Goal: Task Accomplishment & Management: Manage account settings

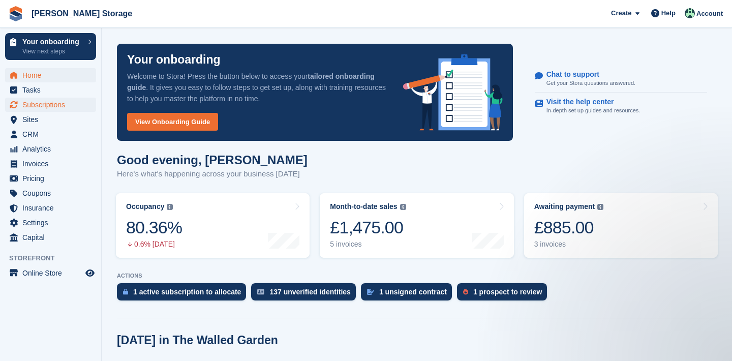
click at [54, 101] on span "Subscriptions" at bounding box center [52, 105] width 61 height 14
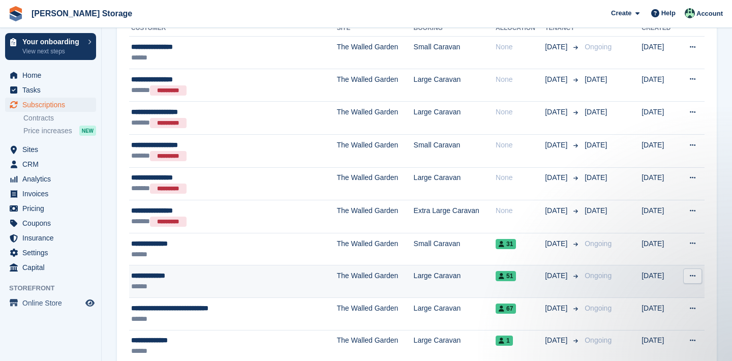
scroll to position [246, 0]
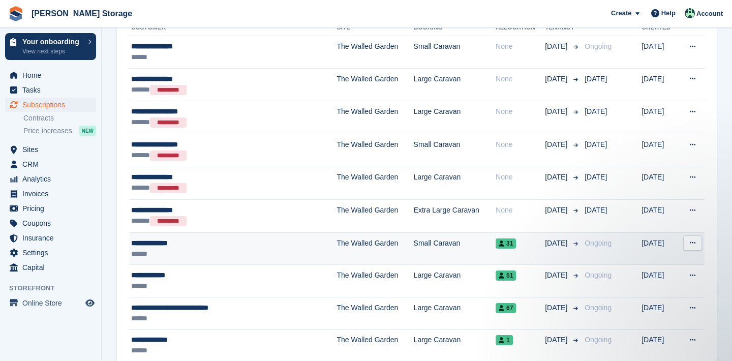
click at [696, 243] on button at bounding box center [692, 242] width 19 height 15
click at [678, 283] on p "Cancel subscription" at bounding box center [653, 284] width 88 height 13
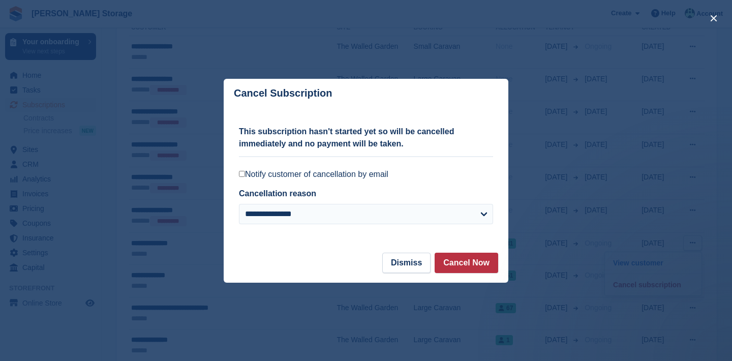
click at [316, 175] on label "Notify customer of cancellation by email" at bounding box center [366, 174] width 254 height 10
click at [425, 261] on button "Dismiss" at bounding box center [406, 263] width 48 height 20
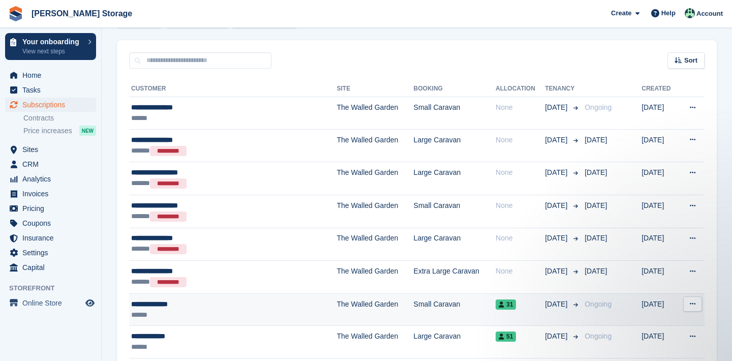
scroll to position [183, 0]
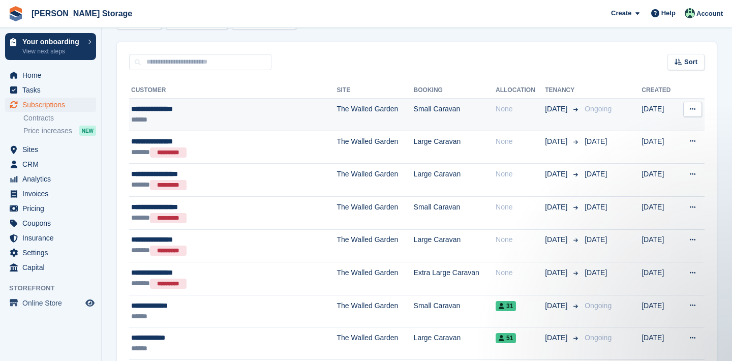
click at [693, 109] on icon at bounding box center [693, 109] width 6 height 7
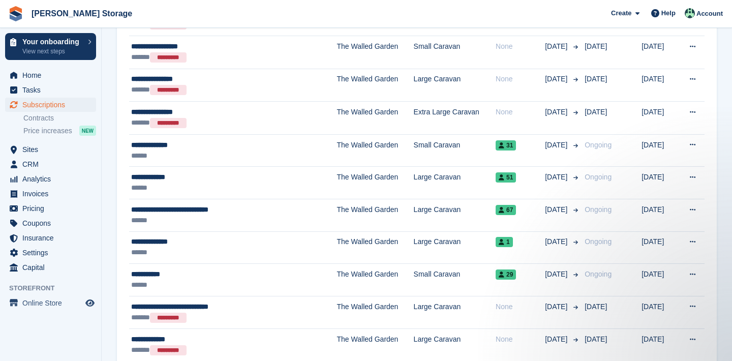
scroll to position [353, 0]
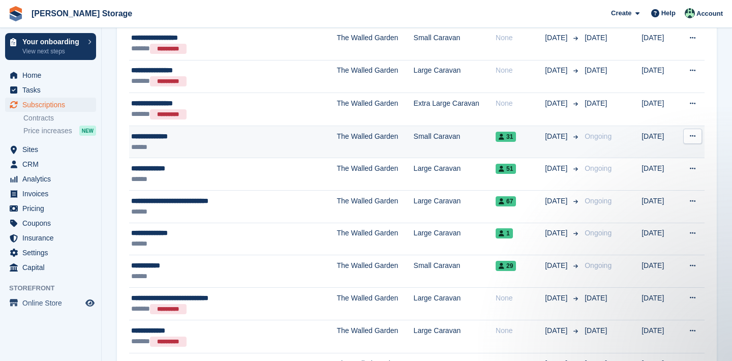
click at [695, 136] on icon at bounding box center [693, 136] width 6 height 7
click at [675, 175] on p "Cancel subscription" at bounding box center [653, 177] width 88 height 13
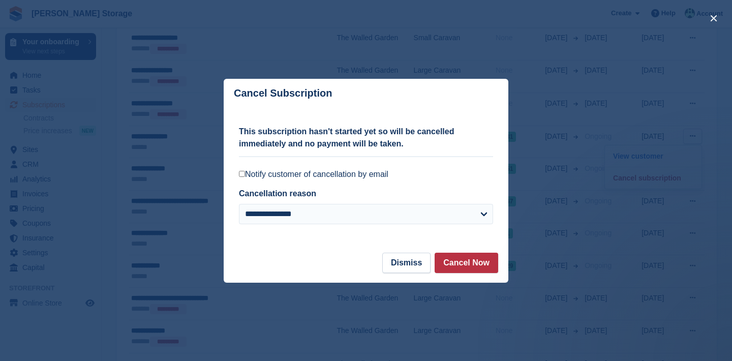
click at [387, 177] on label "Notify customer of cancellation by email" at bounding box center [366, 174] width 254 height 10
click at [472, 266] on button "Cancel Now" at bounding box center [466, 263] width 64 height 20
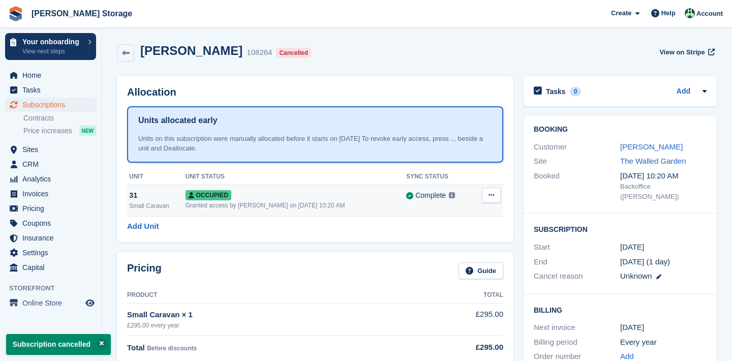
click at [491, 196] on icon at bounding box center [491, 195] width 6 height 7
click at [463, 249] on p "Deallocate" at bounding box center [452, 249] width 88 height 13
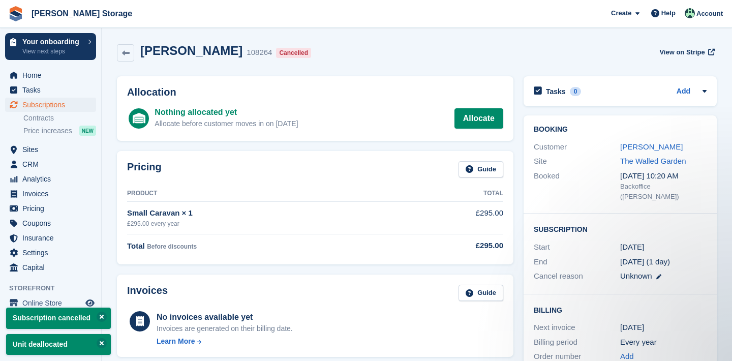
click at [60, 103] on span "Subscriptions" at bounding box center [52, 105] width 61 height 14
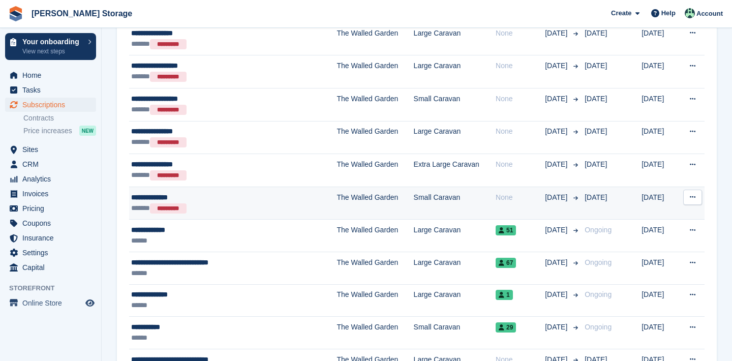
scroll to position [323, 0]
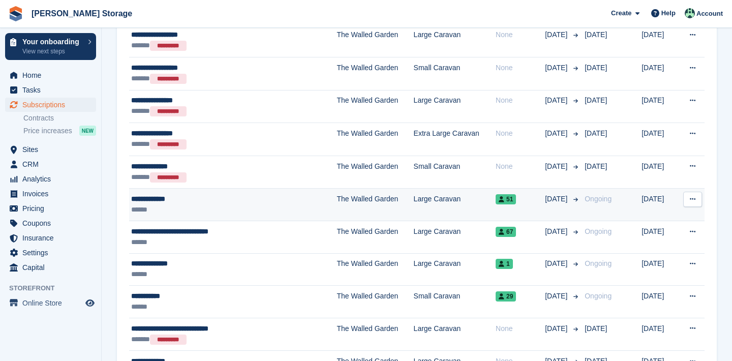
click at [690, 204] on button at bounding box center [692, 199] width 19 height 15
click at [675, 241] on p "Cancel subscription" at bounding box center [653, 240] width 88 height 13
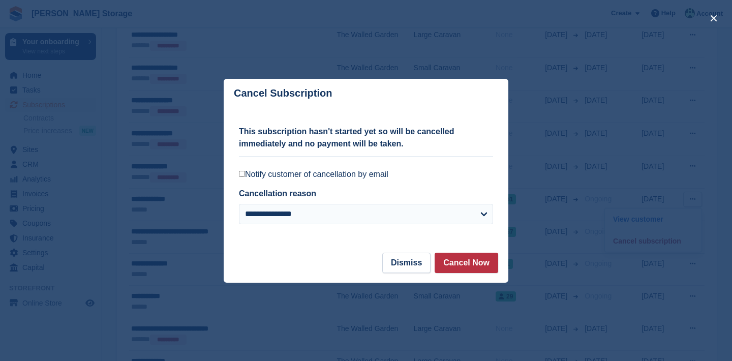
click at [360, 175] on label "Notify customer of cancellation by email" at bounding box center [366, 174] width 254 height 10
click at [459, 261] on button "Cancel Now" at bounding box center [466, 263] width 64 height 20
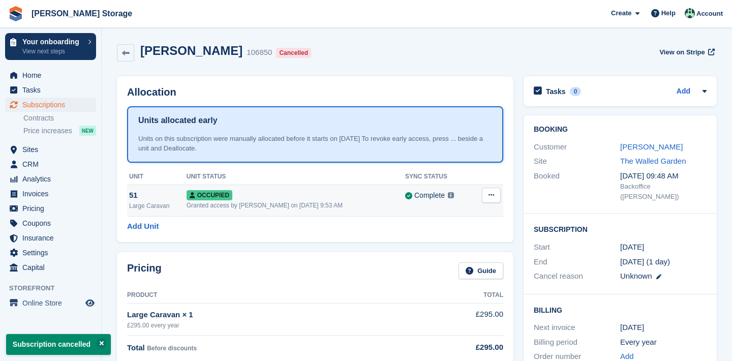
click at [492, 190] on button at bounding box center [491, 194] width 19 height 15
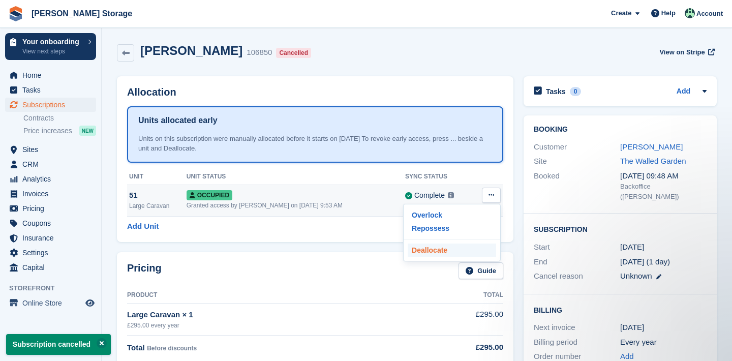
click at [472, 251] on p "Deallocate" at bounding box center [452, 249] width 88 height 13
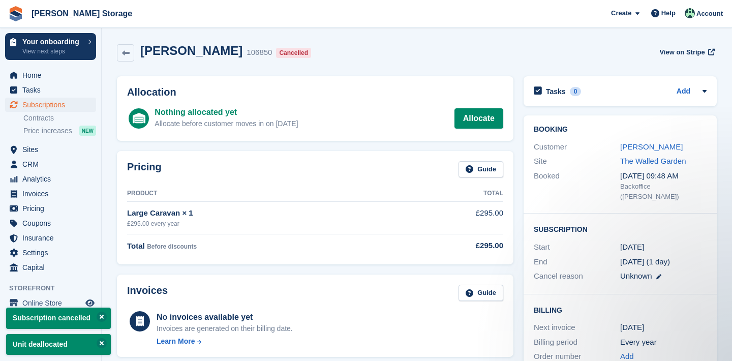
click at [84, 107] on link "Subscriptions" at bounding box center [50, 105] width 91 height 14
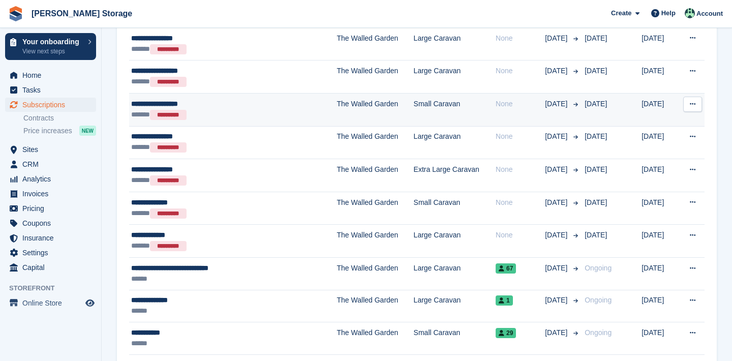
scroll to position [287, 0]
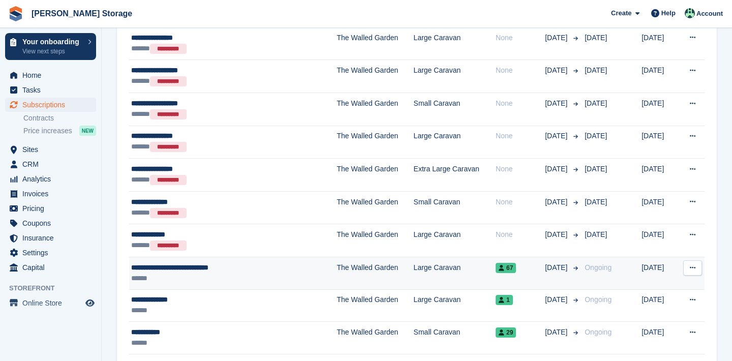
click at [697, 269] on button at bounding box center [692, 267] width 19 height 15
click at [690, 303] on p "Cancel subscription" at bounding box center [653, 309] width 88 height 13
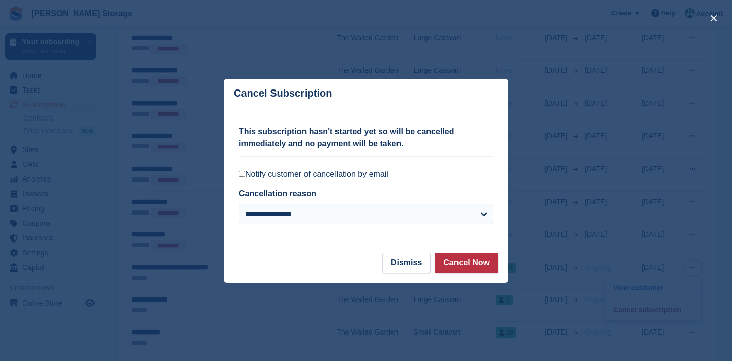
click at [386, 176] on label "Notify customer of cancellation by email" at bounding box center [366, 174] width 254 height 10
click at [466, 261] on button "Cancel Now" at bounding box center [466, 263] width 64 height 20
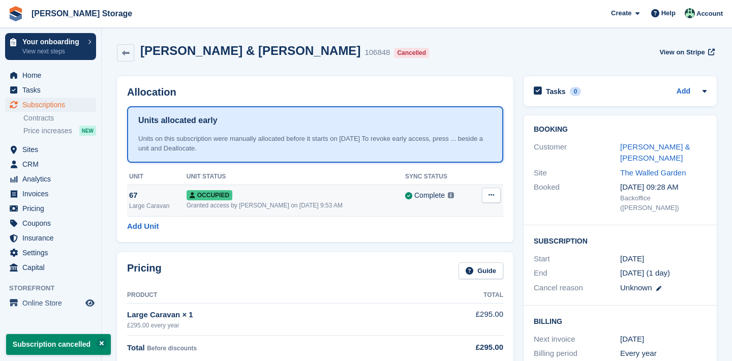
click at [490, 195] on icon at bounding box center [491, 195] width 6 height 7
click at [474, 248] on p "Deallocate" at bounding box center [452, 249] width 88 height 13
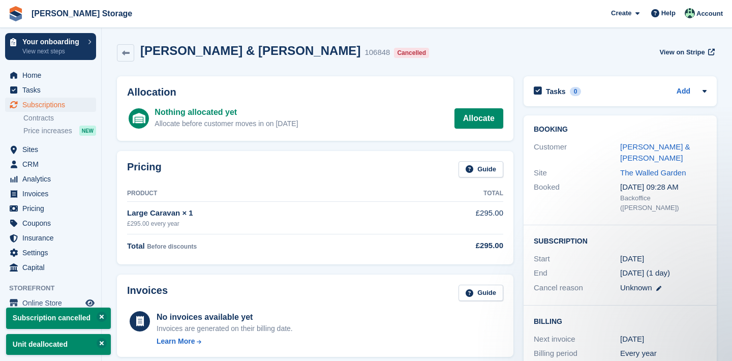
click at [31, 105] on span "Subscriptions" at bounding box center [52, 105] width 61 height 14
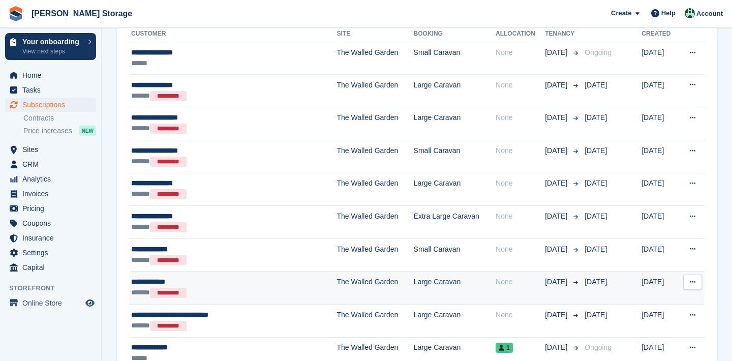
scroll to position [405, 0]
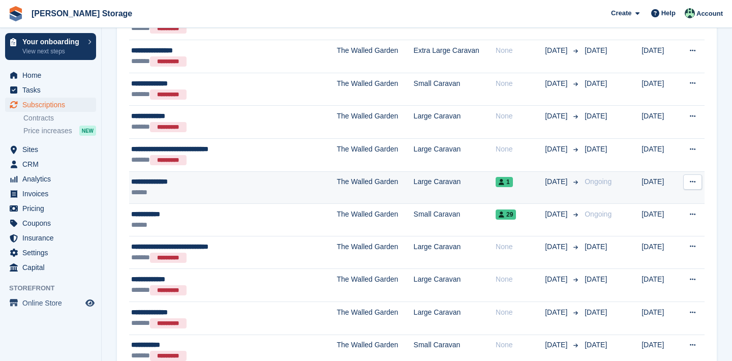
click at [690, 182] on icon at bounding box center [693, 181] width 6 height 7
click at [673, 226] on p "Cancel subscription" at bounding box center [653, 223] width 88 height 13
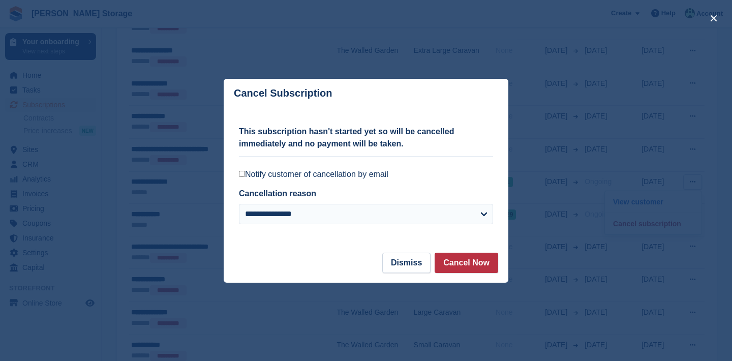
click at [384, 177] on label "Notify customer of cancellation by email" at bounding box center [366, 174] width 254 height 10
click at [457, 261] on button "Cancel Now" at bounding box center [466, 263] width 64 height 20
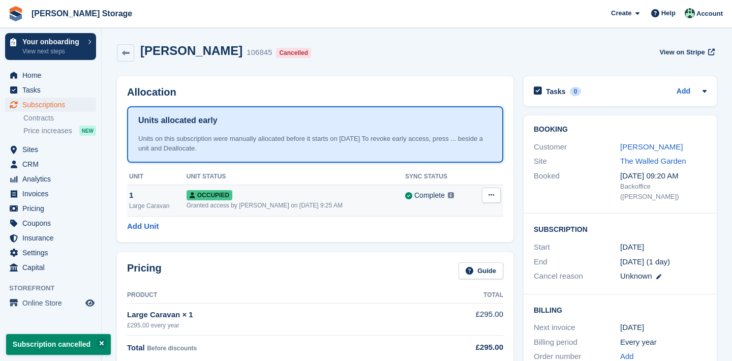
click at [491, 195] on icon at bounding box center [491, 195] width 6 height 7
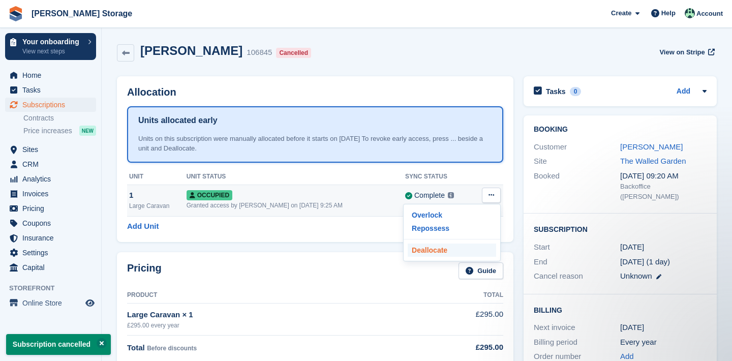
click at [465, 254] on p "Deallocate" at bounding box center [452, 249] width 88 height 13
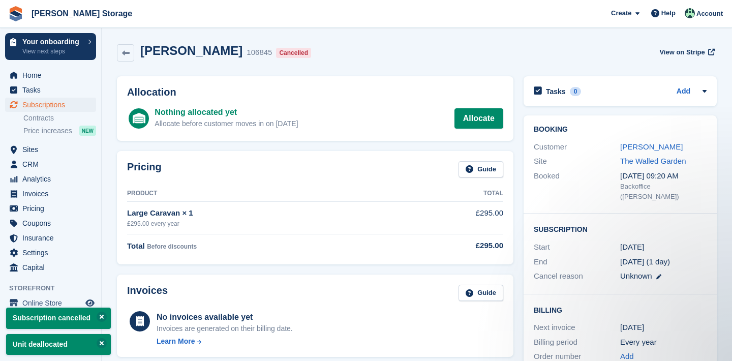
click at [66, 110] on span "Subscriptions" at bounding box center [52, 105] width 61 height 14
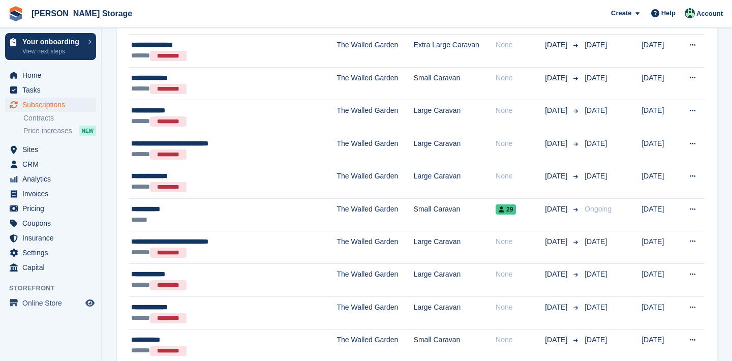
scroll to position [423, 0]
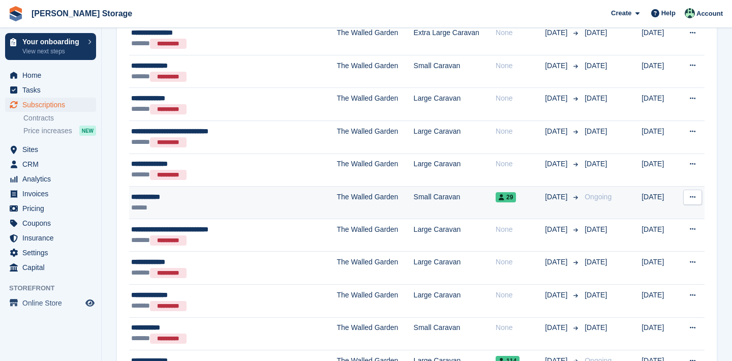
click at [690, 194] on icon at bounding box center [693, 197] width 6 height 7
click at [682, 233] on p "Cancel subscription" at bounding box center [653, 238] width 88 height 13
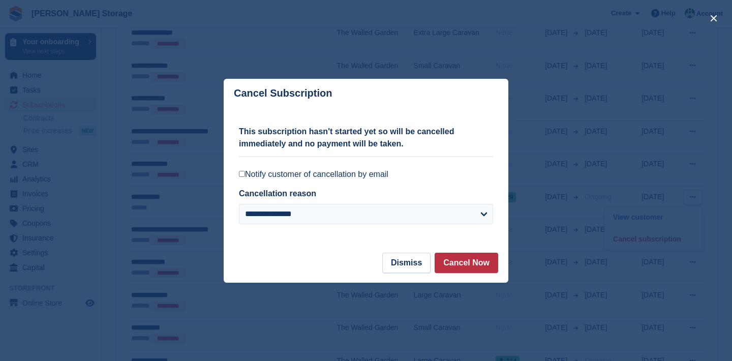
click at [379, 171] on label "Notify customer of cancellation by email" at bounding box center [366, 174] width 254 height 10
click at [474, 264] on button "Cancel Now" at bounding box center [466, 263] width 64 height 20
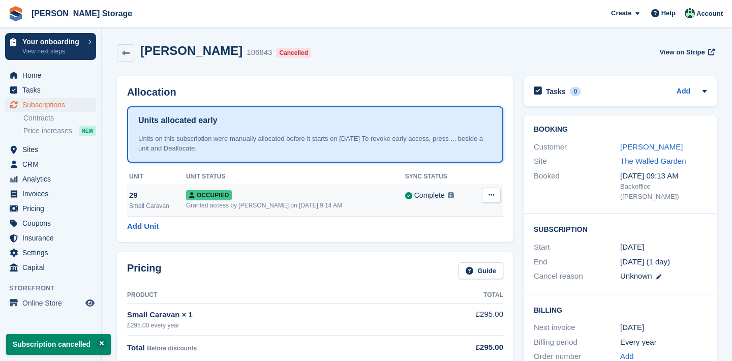
click at [486, 191] on button at bounding box center [491, 194] width 19 height 15
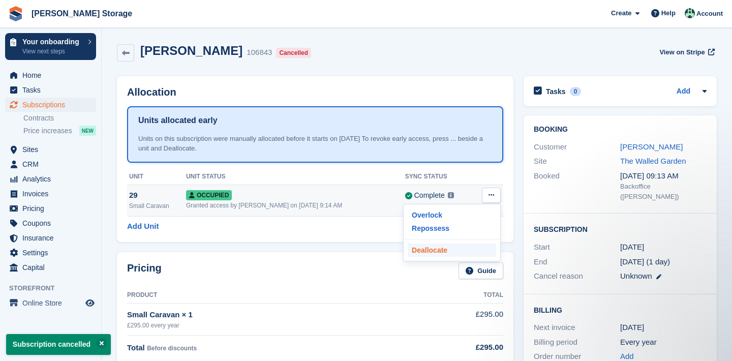
click at [449, 248] on p "Deallocate" at bounding box center [452, 249] width 88 height 13
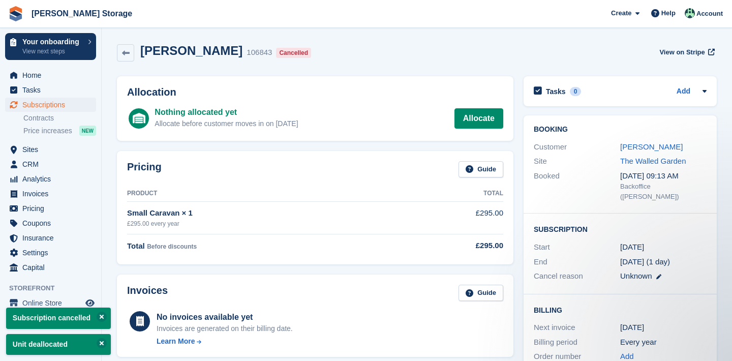
click at [80, 102] on span "Subscriptions" at bounding box center [52, 105] width 61 height 14
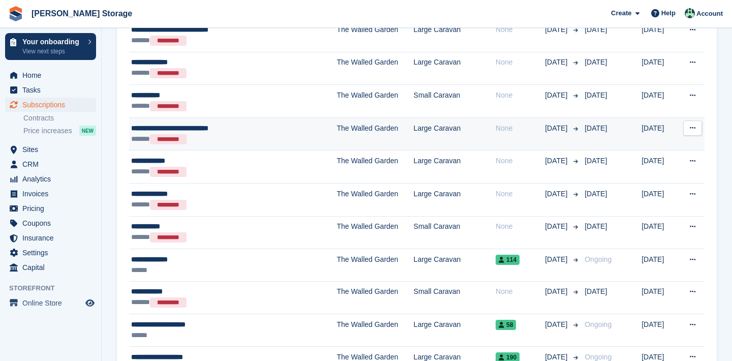
scroll to position [543, 0]
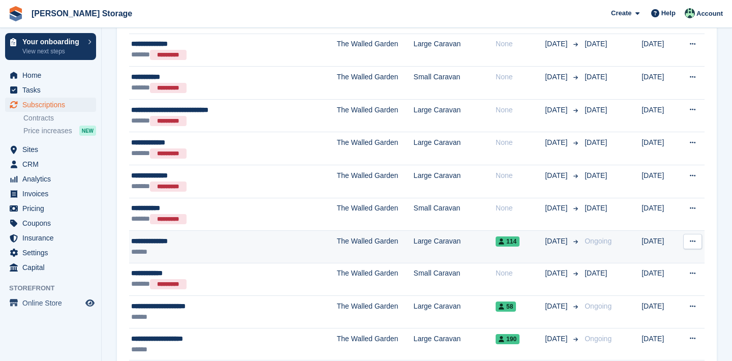
click at [700, 242] on button at bounding box center [692, 241] width 19 height 15
click at [646, 288] on p "Cancel subscription" at bounding box center [653, 282] width 88 height 13
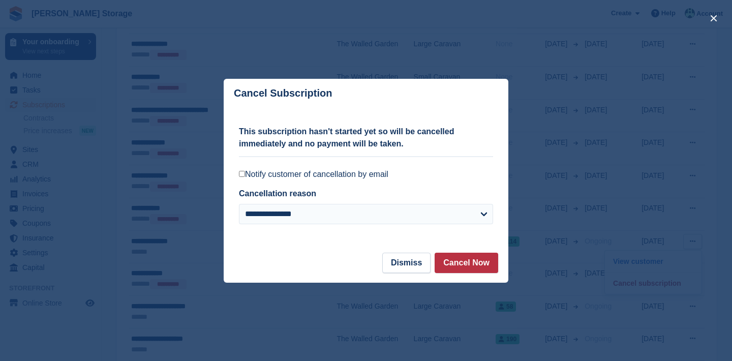
click at [357, 173] on label "Notify customer of cancellation by email" at bounding box center [366, 174] width 254 height 10
click at [453, 261] on button "Cancel Now" at bounding box center [466, 263] width 64 height 20
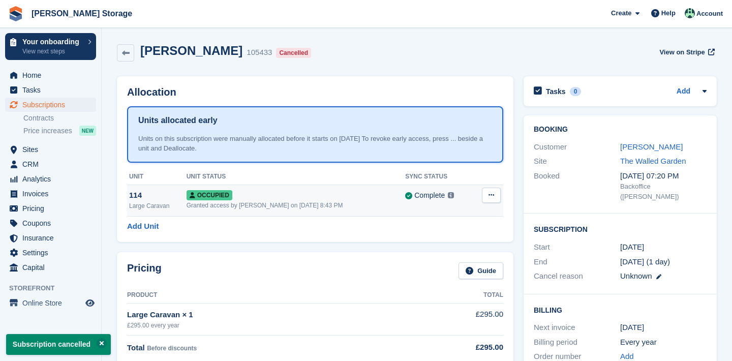
click at [492, 193] on icon at bounding box center [491, 195] width 6 height 7
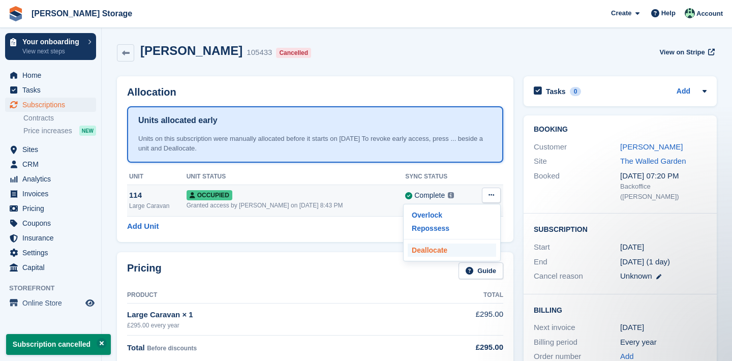
click at [463, 246] on p "Deallocate" at bounding box center [452, 249] width 88 height 13
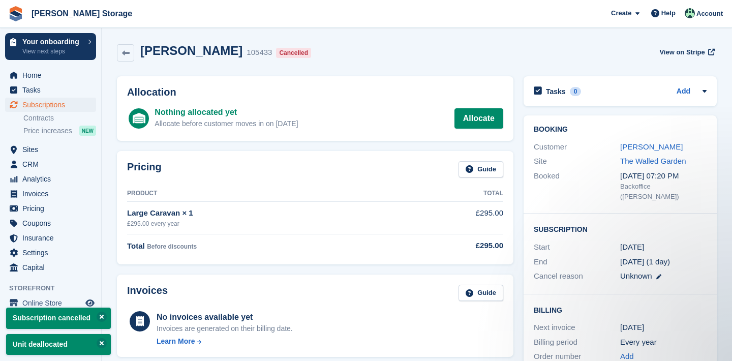
click at [47, 108] on span "Subscriptions" at bounding box center [52, 105] width 61 height 14
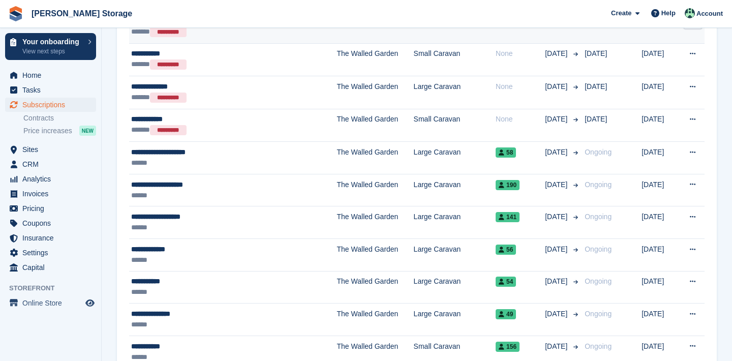
scroll to position [711, 0]
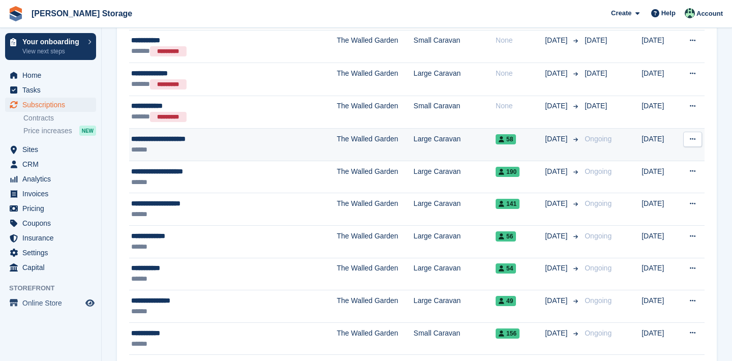
click at [690, 138] on icon at bounding box center [693, 139] width 6 height 7
click at [650, 180] on p "Cancel subscription" at bounding box center [653, 180] width 88 height 13
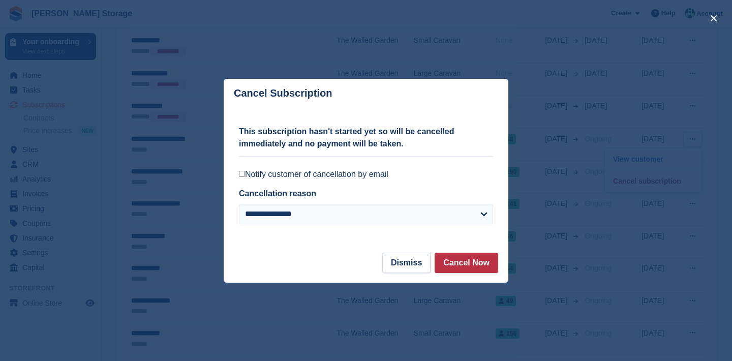
click at [334, 174] on label "Notify customer of cancellation by email" at bounding box center [366, 174] width 254 height 10
click at [454, 256] on button "Cancel Now" at bounding box center [466, 263] width 64 height 20
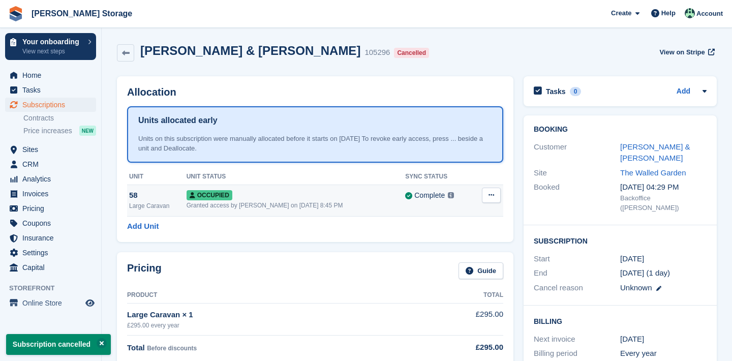
click at [497, 201] on button at bounding box center [491, 194] width 19 height 15
click at [483, 249] on p "Deallocate" at bounding box center [452, 249] width 88 height 13
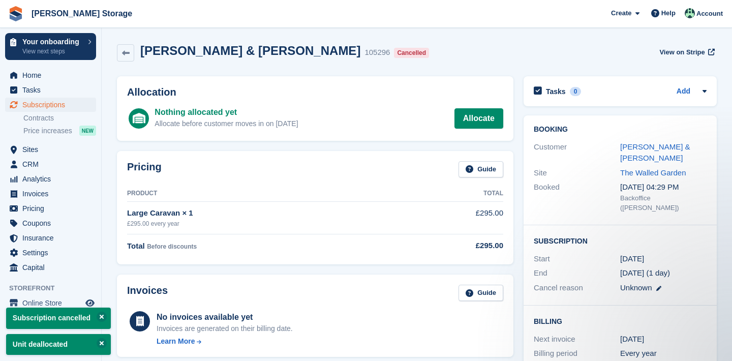
click at [54, 105] on span "Subscriptions" at bounding box center [52, 105] width 61 height 14
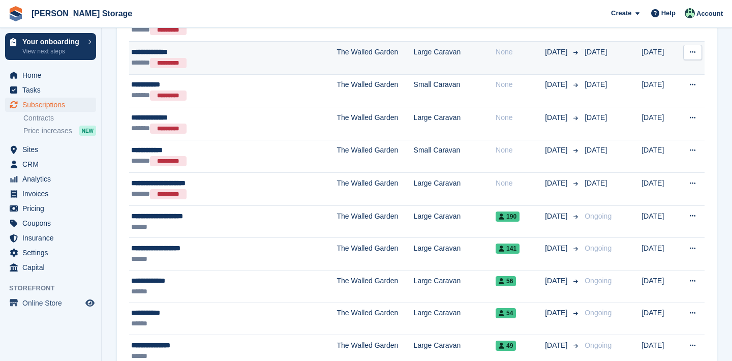
scroll to position [729, 0]
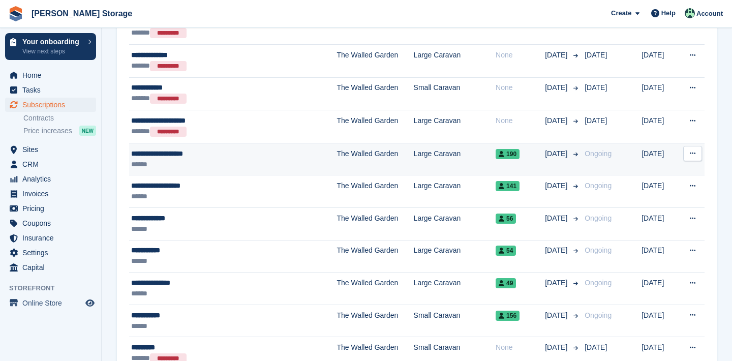
click at [690, 153] on icon at bounding box center [693, 153] width 6 height 7
click at [675, 193] on p "Cancel subscription" at bounding box center [653, 195] width 88 height 13
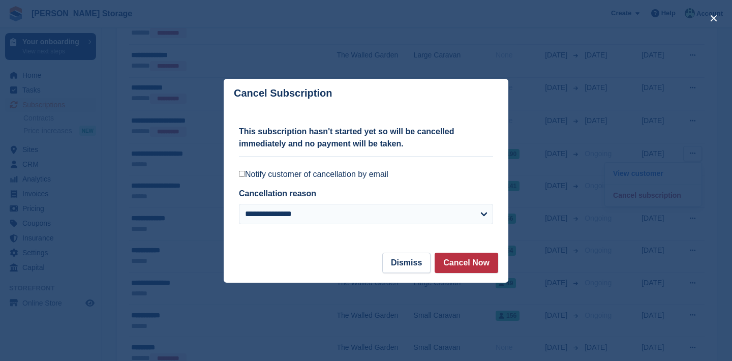
click at [385, 175] on label "Notify customer of cancellation by email" at bounding box center [366, 174] width 254 height 10
click at [467, 262] on button "Cancel Now" at bounding box center [466, 263] width 64 height 20
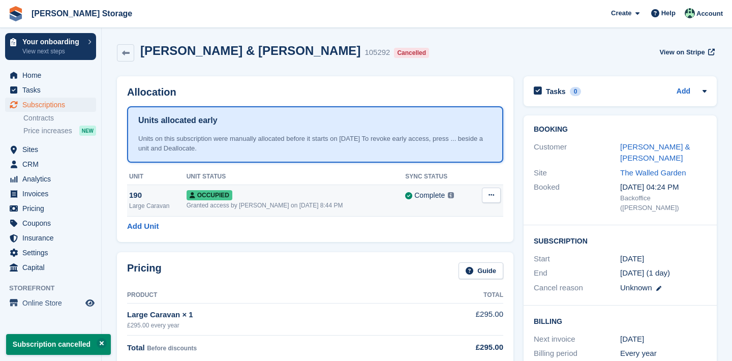
click at [493, 198] on button at bounding box center [491, 194] width 19 height 15
click at [478, 247] on p "Deallocate" at bounding box center [452, 249] width 88 height 13
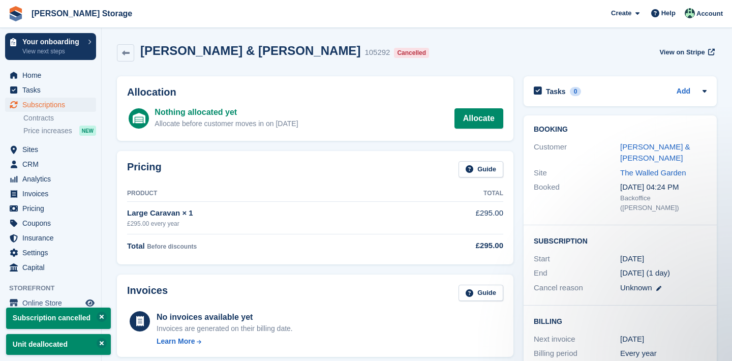
click at [29, 102] on span "Subscriptions" at bounding box center [52, 105] width 61 height 14
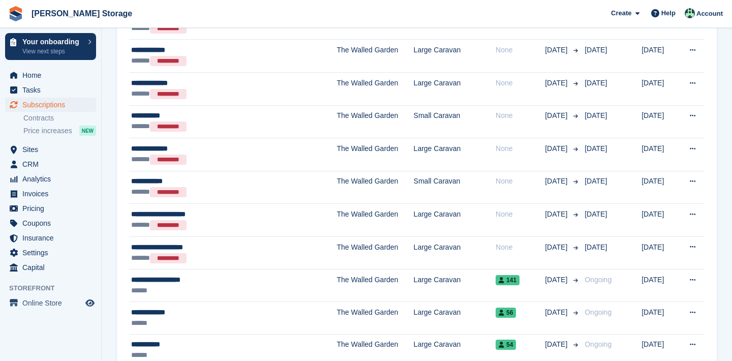
scroll to position [638, 0]
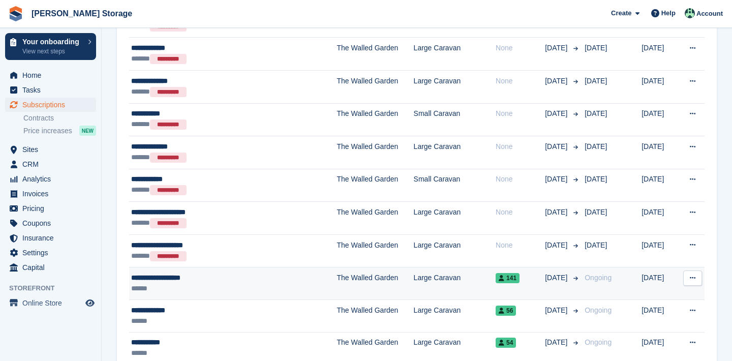
click at [690, 279] on icon at bounding box center [693, 277] width 6 height 7
click at [662, 317] on p "Cancel subscription" at bounding box center [653, 319] width 88 height 13
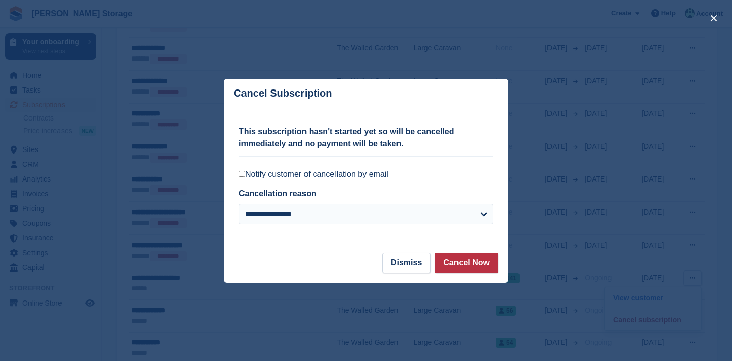
click at [353, 175] on label "Notify customer of cancellation by email" at bounding box center [366, 174] width 254 height 10
click at [460, 267] on button "Cancel Now" at bounding box center [466, 263] width 64 height 20
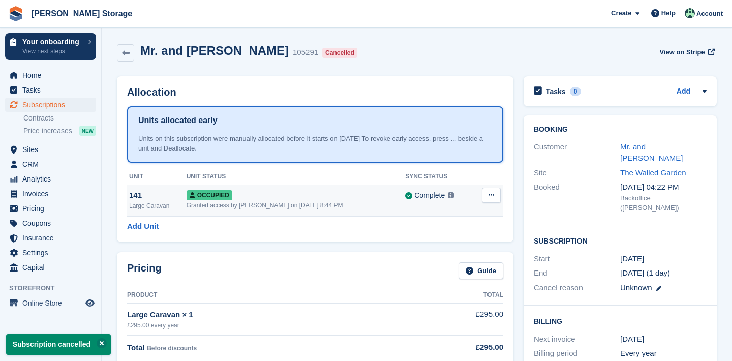
click at [486, 198] on button at bounding box center [491, 194] width 19 height 15
click at [473, 247] on p "Deallocate" at bounding box center [452, 249] width 88 height 13
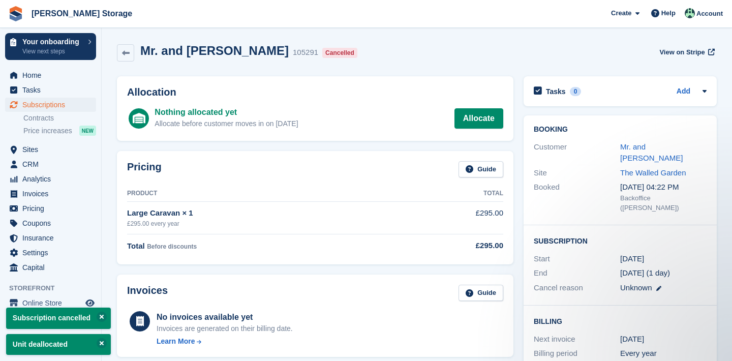
click at [15, 100] on span "menu" at bounding box center [14, 105] width 12 height 12
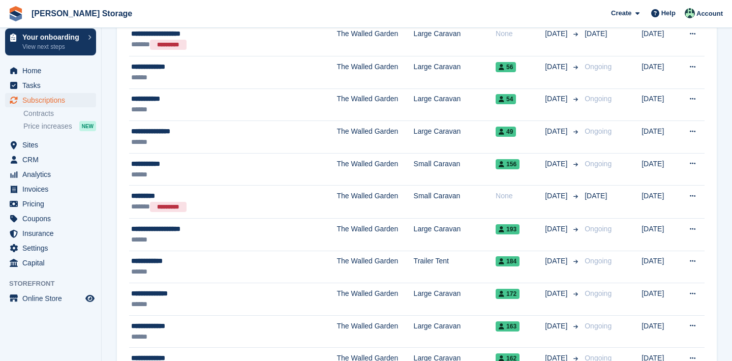
scroll to position [878, 0]
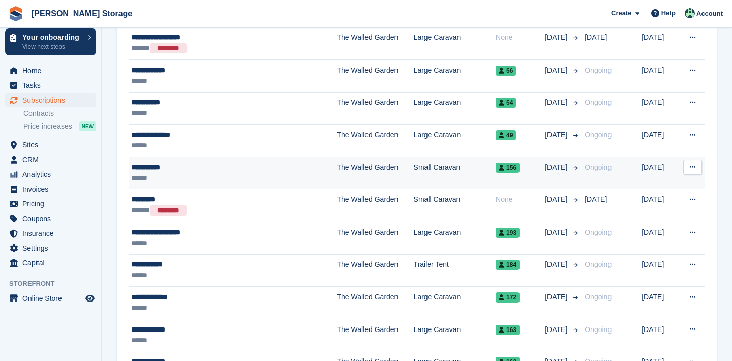
click at [699, 167] on button at bounding box center [692, 167] width 19 height 15
click at [653, 208] on p "Cancel subscription" at bounding box center [653, 208] width 88 height 13
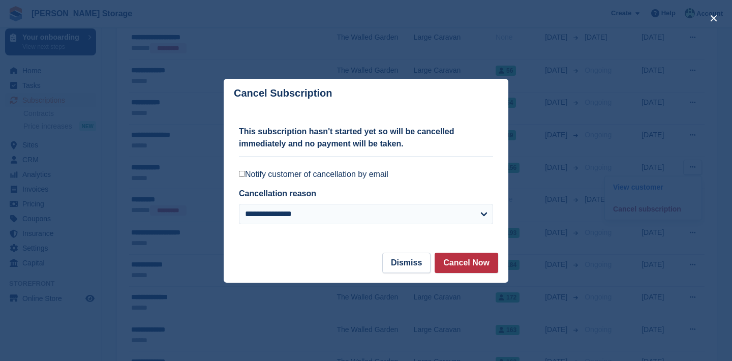
click at [379, 178] on label "Notify customer of cancellation by email" at bounding box center [366, 174] width 254 height 10
click at [465, 261] on button "Cancel Now" at bounding box center [466, 263] width 64 height 20
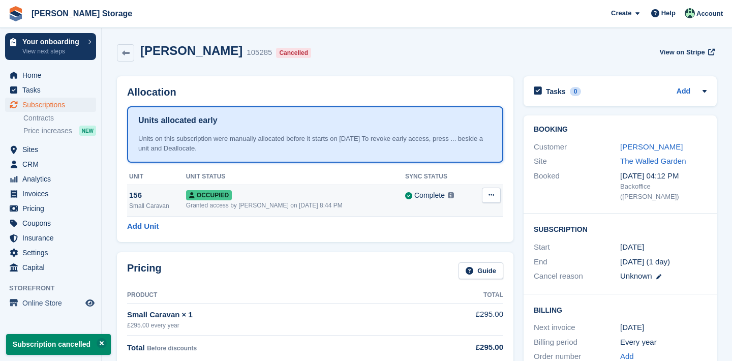
click at [491, 197] on icon at bounding box center [491, 195] width 6 height 7
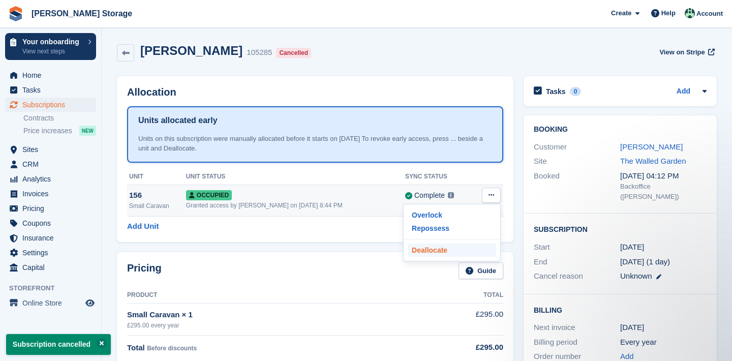
click at [458, 244] on p "Deallocate" at bounding box center [452, 249] width 88 height 13
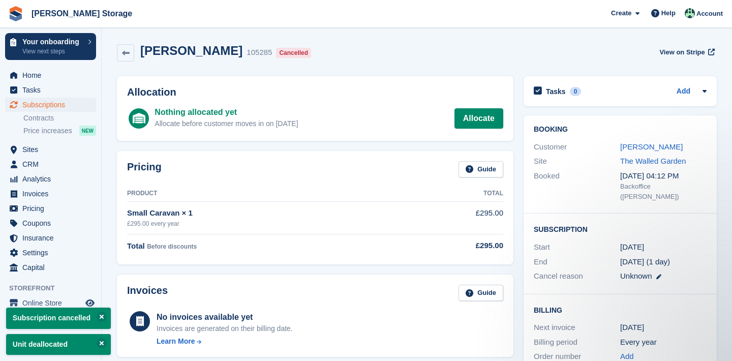
click at [62, 107] on span "Subscriptions" at bounding box center [52, 105] width 61 height 14
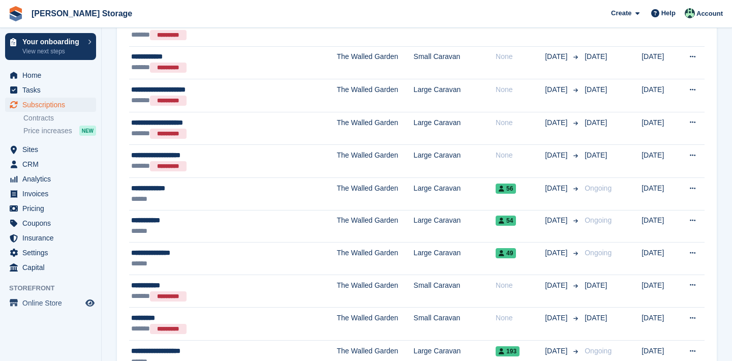
scroll to position [764, 0]
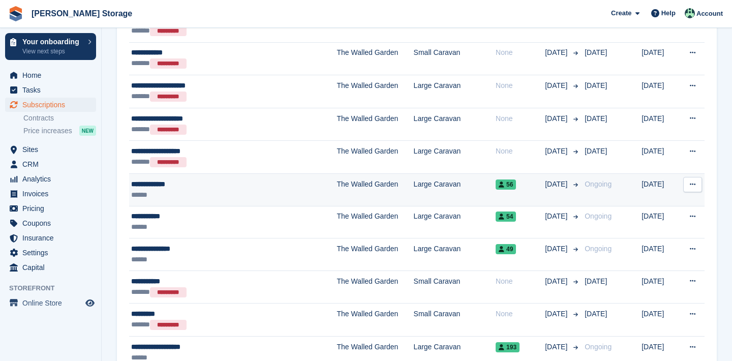
click at [686, 192] on td "View customer Cancel subscription" at bounding box center [691, 190] width 26 height 33
click at [692, 184] on icon at bounding box center [693, 184] width 6 height 7
click at [665, 224] on p "Cancel subscription" at bounding box center [653, 226] width 88 height 13
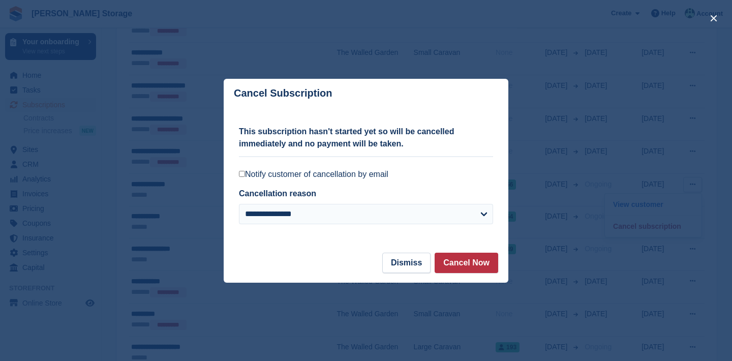
click at [363, 173] on label "Notify customer of cancellation by email" at bounding box center [366, 174] width 254 height 10
click at [455, 262] on button "Cancel Now" at bounding box center [466, 263] width 64 height 20
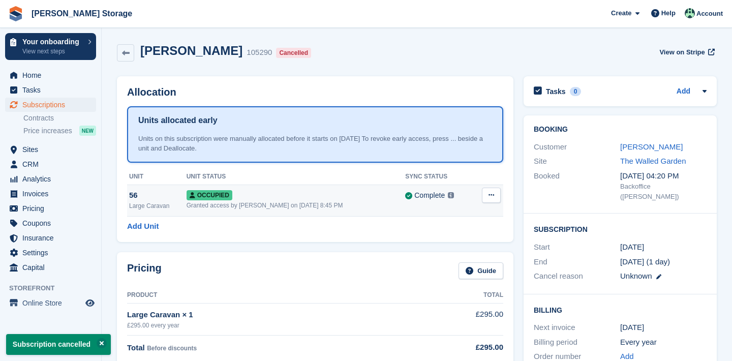
click at [493, 196] on icon at bounding box center [491, 195] width 6 height 7
click at [453, 248] on p "Deallocate" at bounding box center [452, 249] width 88 height 13
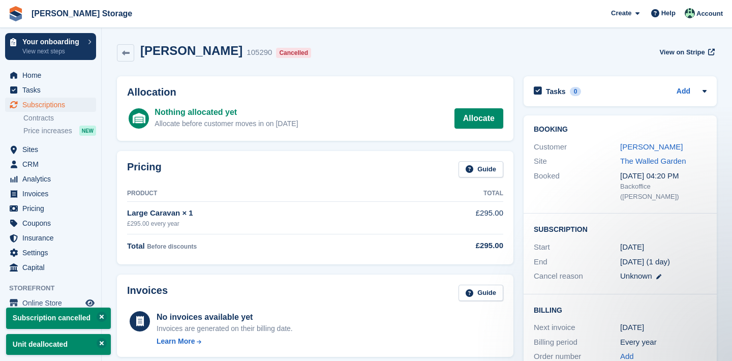
click at [73, 104] on span "Subscriptions" at bounding box center [52, 105] width 61 height 14
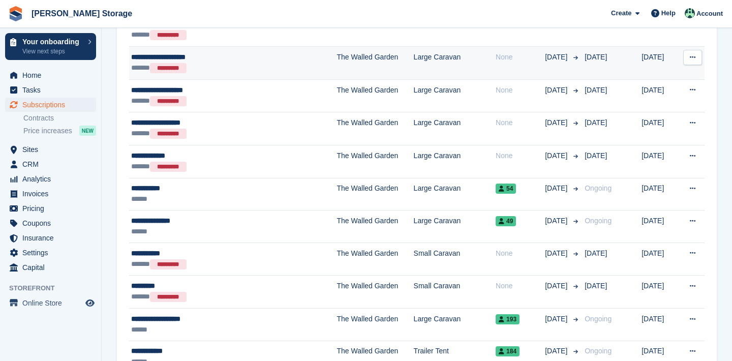
scroll to position [793, 0]
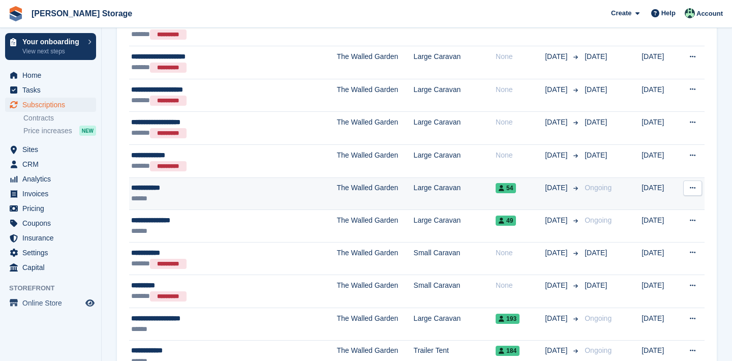
click at [685, 180] on button at bounding box center [692, 187] width 19 height 15
click at [649, 230] on p "Cancel subscription" at bounding box center [653, 229] width 88 height 13
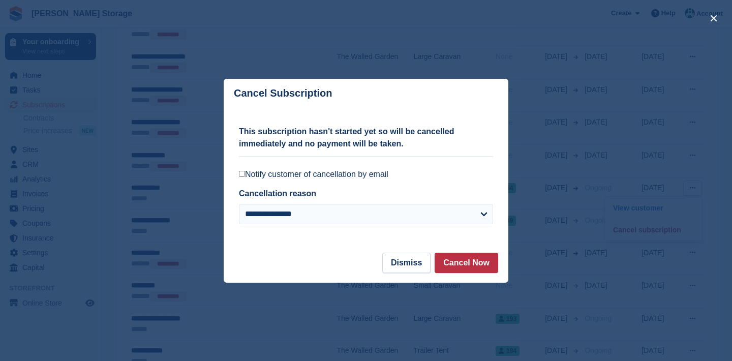
click at [352, 177] on label "Notify customer of cancellation by email" at bounding box center [366, 174] width 254 height 10
click at [457, 269] on button "Cancel Now" at bounding box center [466, 263] width 64 height 20
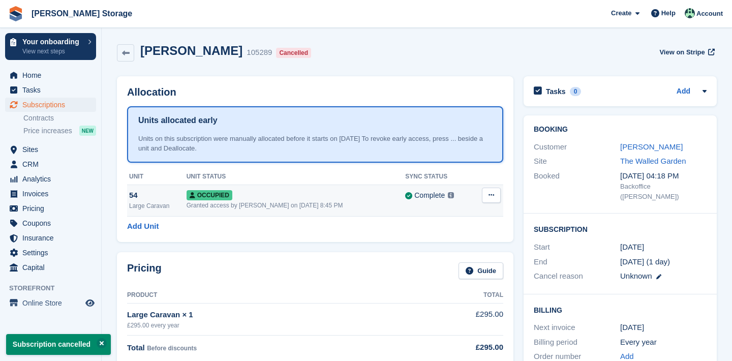
click at [491, 195] on icon at bounding box center [491, 195] width 6 height 7
click at [472, 248] on p "Deallocate" at bounding box center [452, 249] width 88 height 13
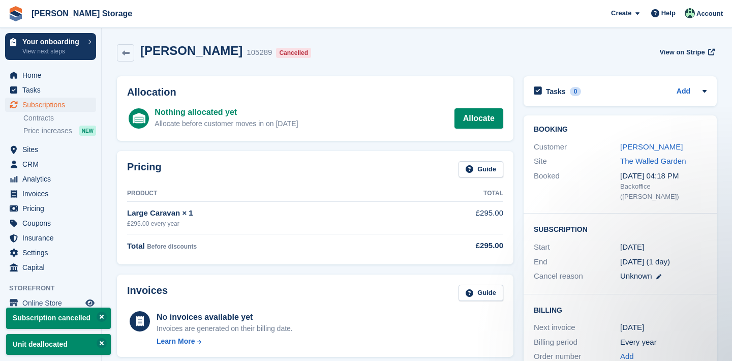
click at [28, 102] on span "Subscriptions" at bounding box center [52, 105] width 61 height 14
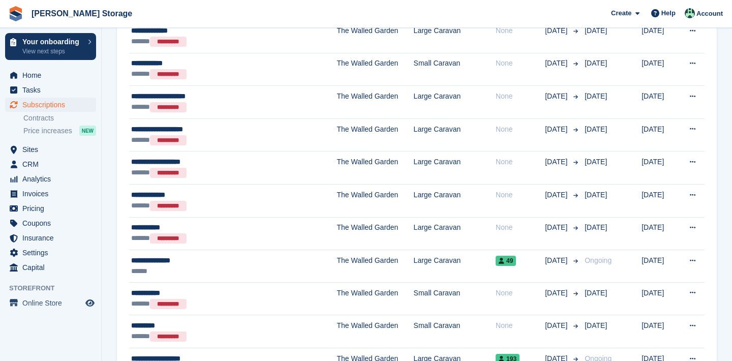
scroll to position [884, 0]
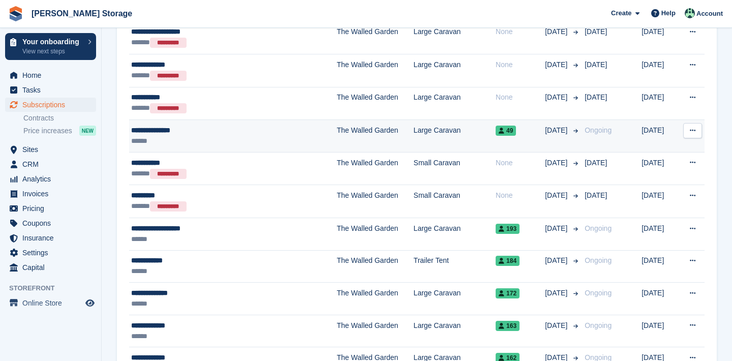
click at [689, 128] on button at bounding box center [692, 130] width 19 height 15
click at [670, 174] on p "Cancel subscription" at bounding box center [653, 172] width 88 height 13
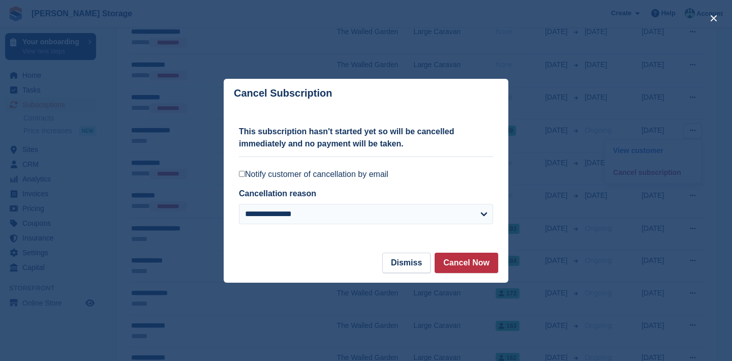
click at [337, 178] on label "Notify customer of cancellation by email" at bounding box center [366, 174] width 254 height 10
click at [449, 255] on button "Cancel Now" at bounding box center [466, 263] width 64 height 20
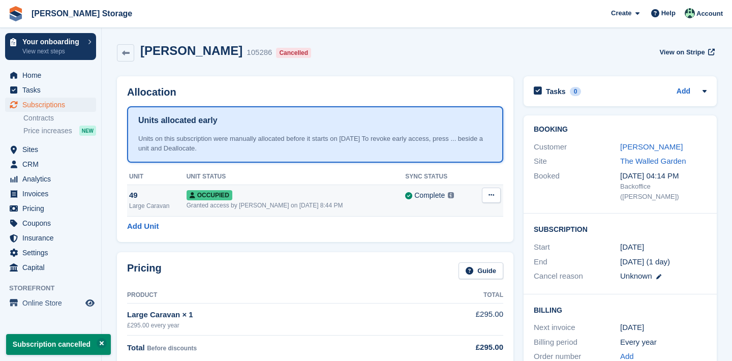
click at [491, 190] on button at bounding box center [491, 194] width 19 height 15
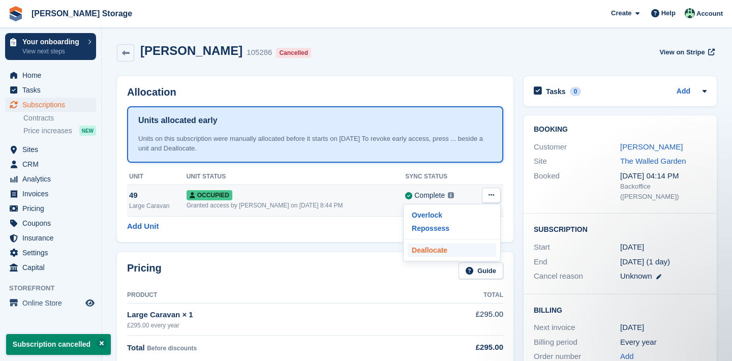
click at [441, 248] on p "Deallocate" at bounding box center [452, 249] width 88 height 13
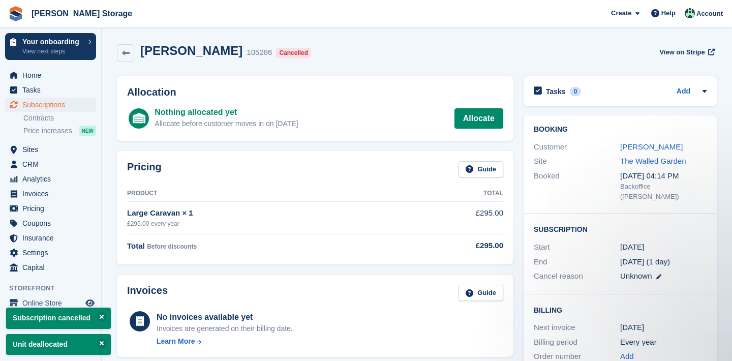
click at [27, 100] on span "Subscriptions" at bounding box center [52, 105] width 61 height 14
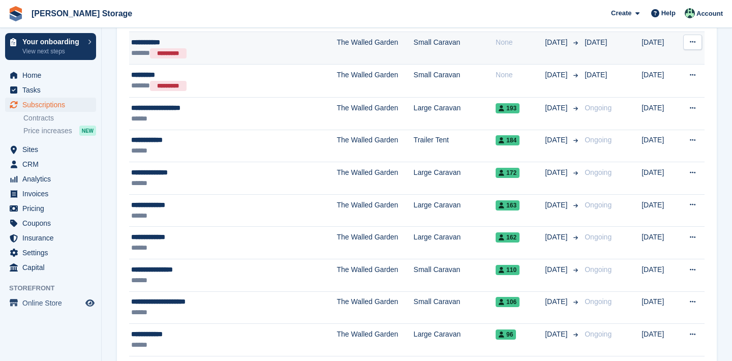
scroll to position [1018, 0]
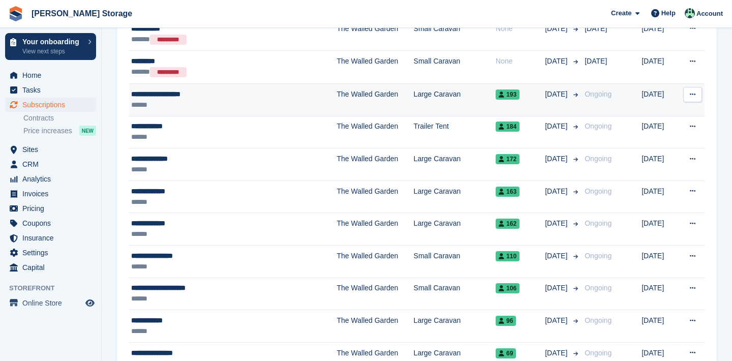
click at [703, 94] on td "View customer Cancel subscription" at bounding box center [691, 100] width 26 height 33
click at [696, 96] on button at bounding box center [692, 94] width 19 height 15
click at [671, 131] on p "Cancel subscription" at bounding box center [653, 136] width 88 height 13
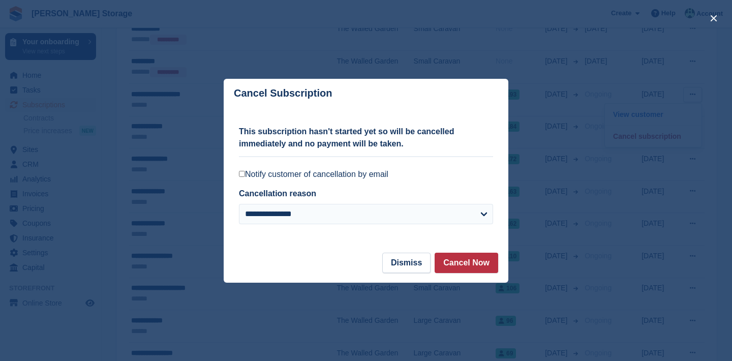
click at [380, 175] on label "Notify customer of cancellation by email" at bounding box center [366, 174] width 254 height 10
click at [469, 267] on button "Cancel Now" at bounding box center [466, 263] width 64 height 20
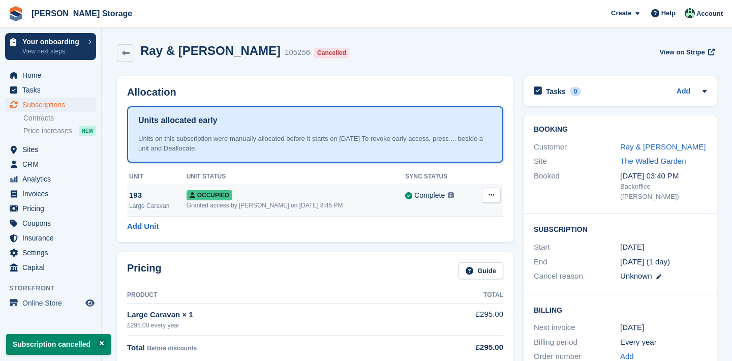
click at [497, 194] on button at bounding box center [491, 194] width 19 height 15
click at [460, 246] on p "Deallocate" at bounding box center [452, 249] width 88 height 13
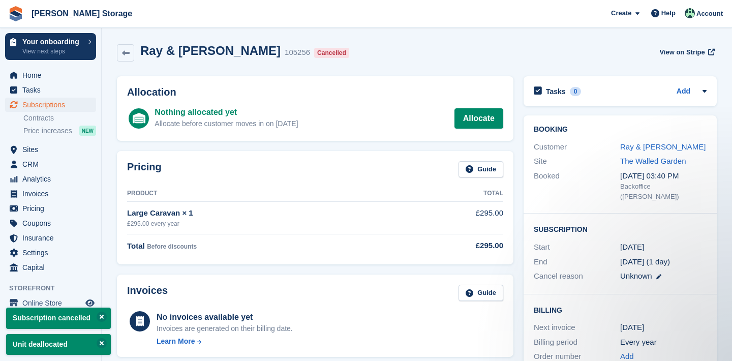
click at [85, 107] on link "Subscriptions" at bounding box center [50, 105] width 91 height 14
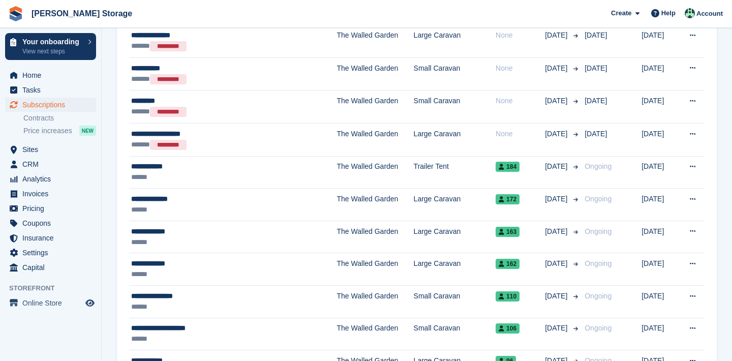
scroll to position [1001, 0]
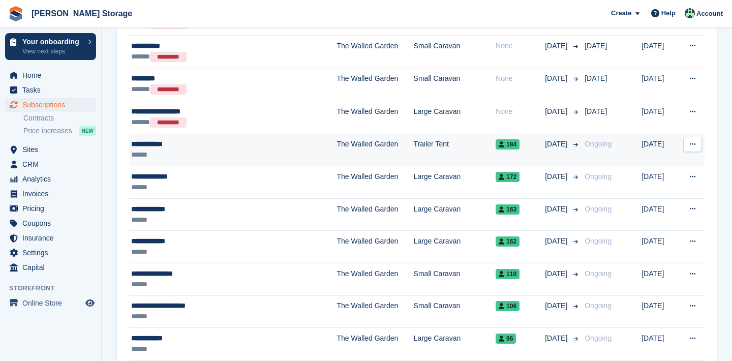
click at [698, 141] on button at bounding box center [692, 144] width 19 height 15
click at [675, 182] on p "Cancel subscription" at bounding box center [653, 185] width 88 height 13
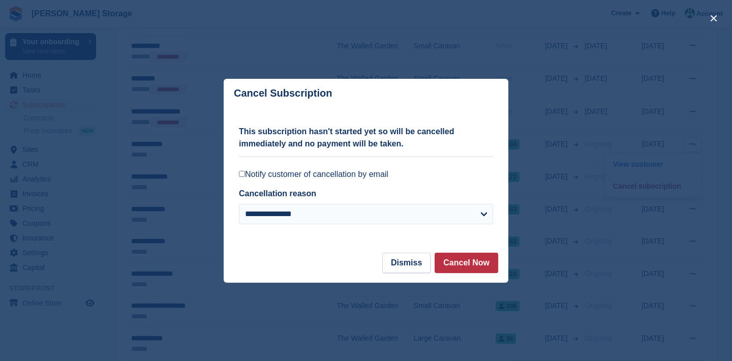
click at [353, 176] on label "Notify customer of cancellation by email" at bounding box center [366, 174] width 254 height 10
click at [443, 257] on button "Cancel Now" at bounding box center [466, 263] width 64 height 20
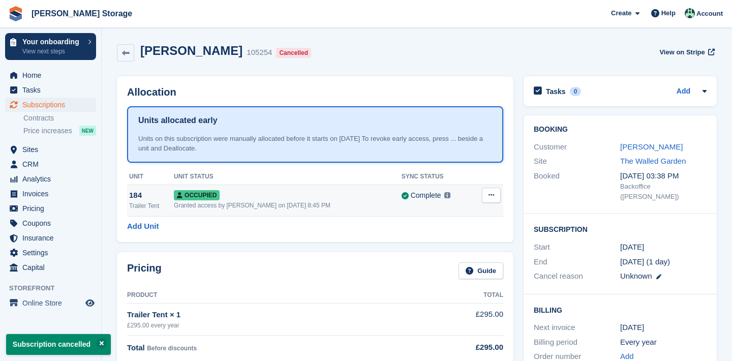
click at [491, 194] on icon at bounding box center [491, 195] width 6 height 7
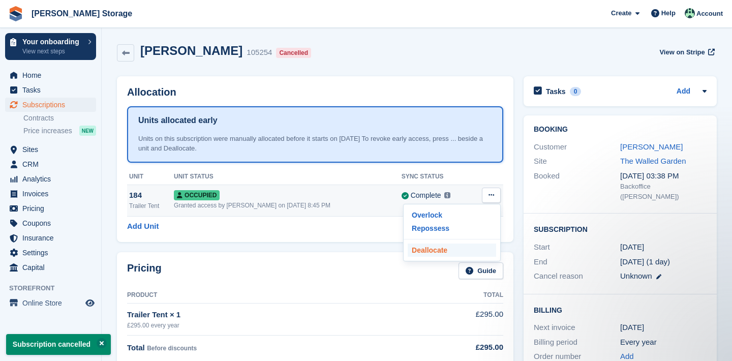
click at [441, 251] on p "Deallocate" at bounding box center [452, 249] width 88 height 13
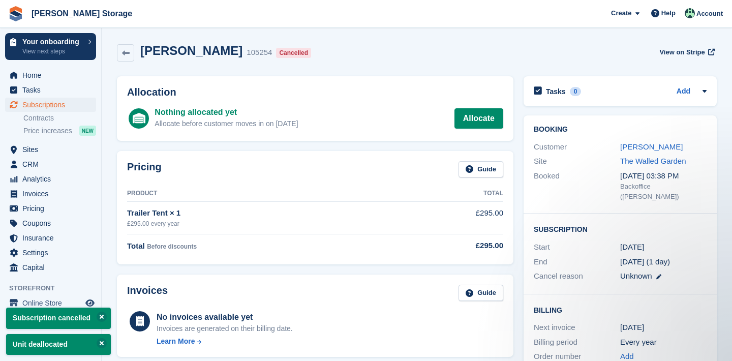
click at [21, 104] on link "Subscriptions" at bounding box center [50, 105] width 91 height 14
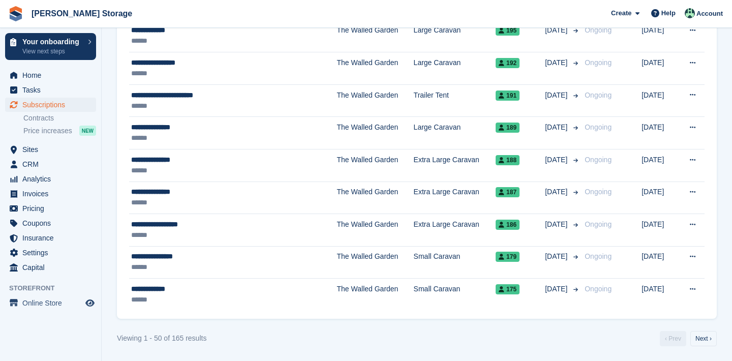
scroll to position [1600, 0]
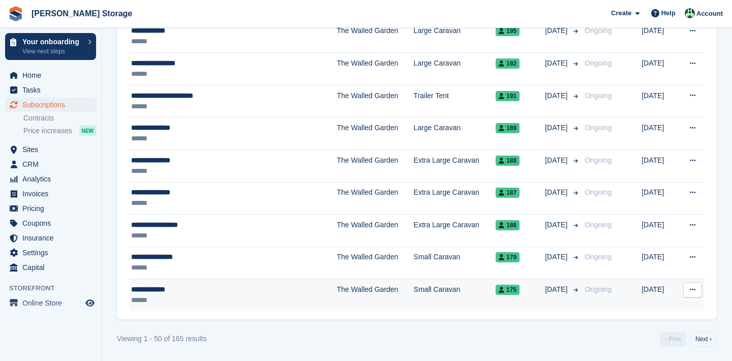
click at [696, 289] on button at bounding box center [692, 289] width 19 height 15
click at [654, 329] on p "Cancel subscription" at bounding box center [653, 331] width 88 height 13
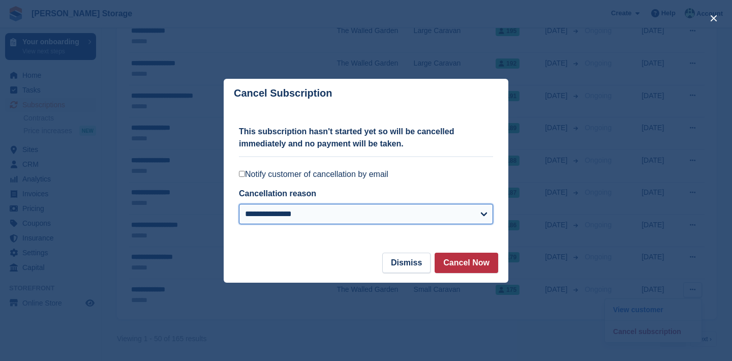
click at [466, 210] on select "**********" at bounding box center [366, 214] width 254 height 20
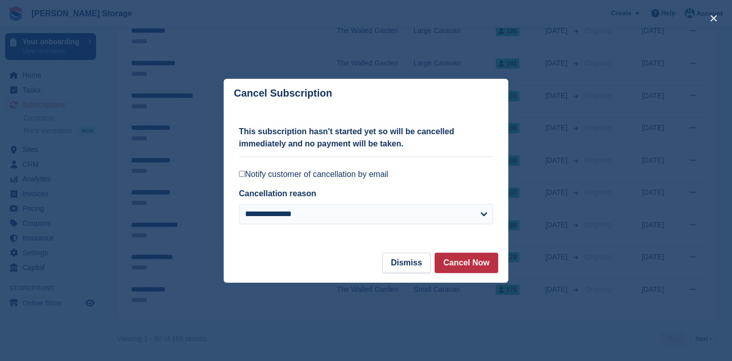
click at [310, 179] on label "Notify customer of cancellation by email" at bounding box center [366, 174] width 254 height 10
click at [454, 260] on button "Cancel Now" at bounding box center [466, 263] width 64 height 20
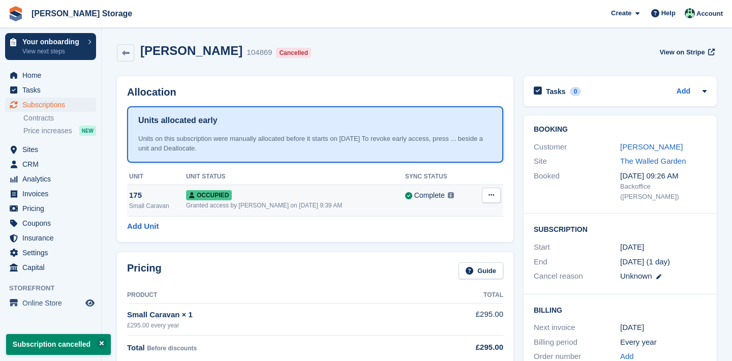
click at [491, 200] on button at bounding box center [491, 194] width 19 height 15
click at [485, 251] on p "Deallocate" at bounding box center [452, 249] width 88 height 13
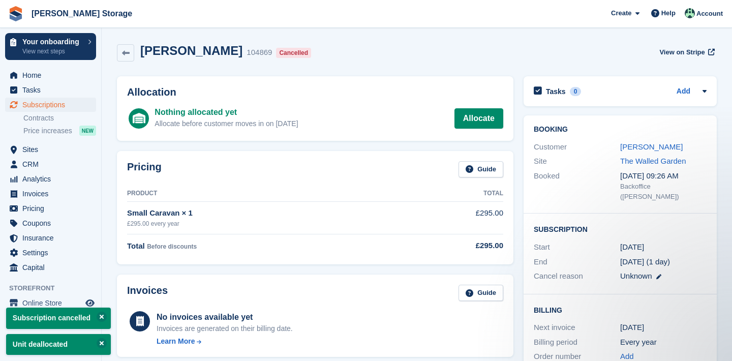
click at [42, 100] on span "Subscriptions" at bounding box center [52, 105] width 61 height 14
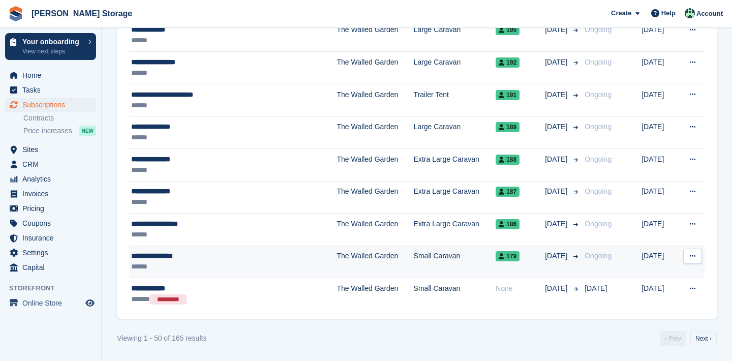
scroll to position [1600, 0]
click at [693, 256] on icon at bounding box center [693, 256] width 6 height 7
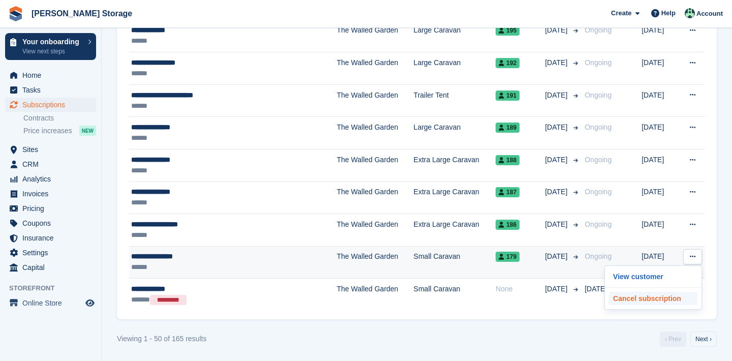
click at [669, 295] on p "Cancel subscription" at bounding box center [653, 298] width 88 height 13
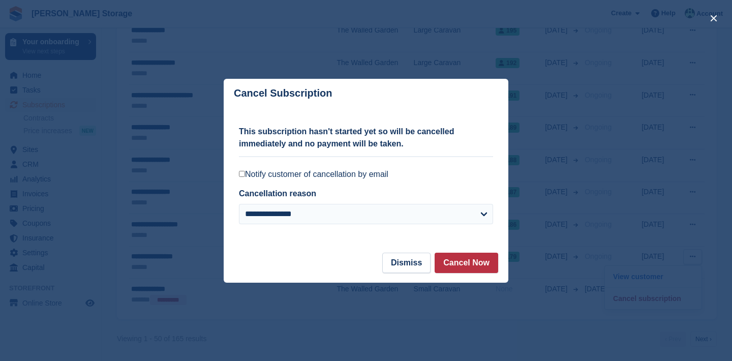
click at [377, 170] on label "Notify customer of cancellation by email" at bounding box center [366, 174] width 254 height 10
click at [451, 267] on button "Cancel Now" at bounding box center [466, 263] width 64 height 20
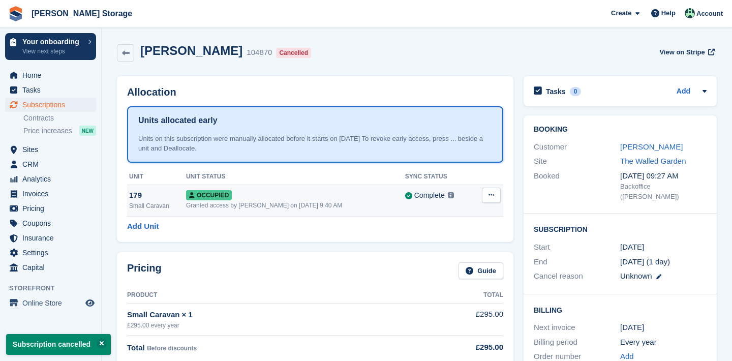
click at [492, 198] on icon at bounding box center [491, 195] width 6 height 7
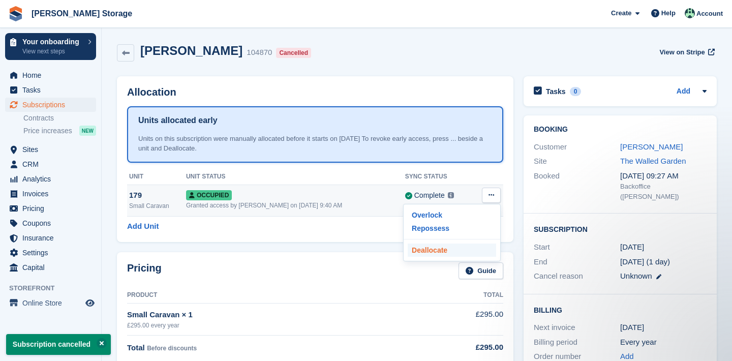
click at [449, 248] on p "Deallocate" at bounding box center [452, 249] width 88 height 13
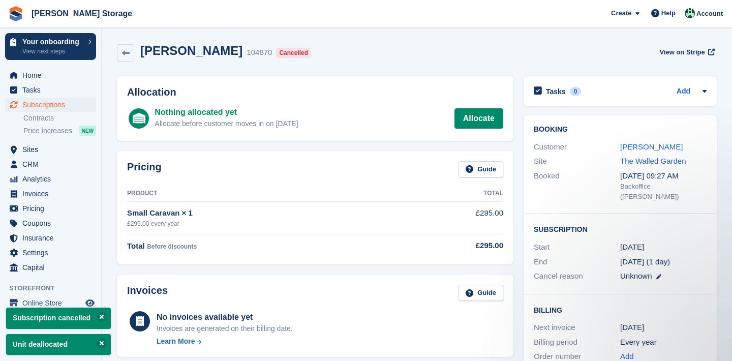
click at [78, 107] on span "Subscriptions" at bounding box center [52, 105] width 61 height 14
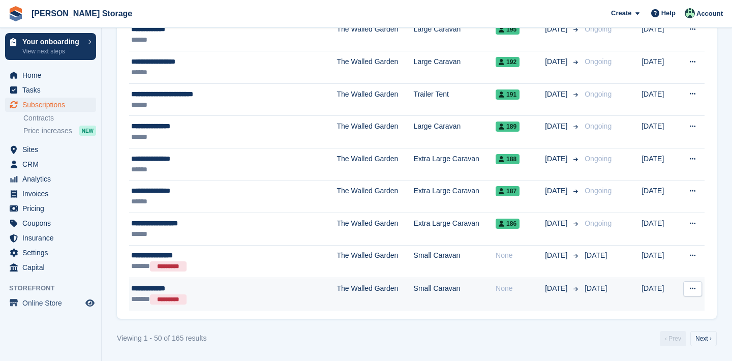
scroll to position [1601, 0]
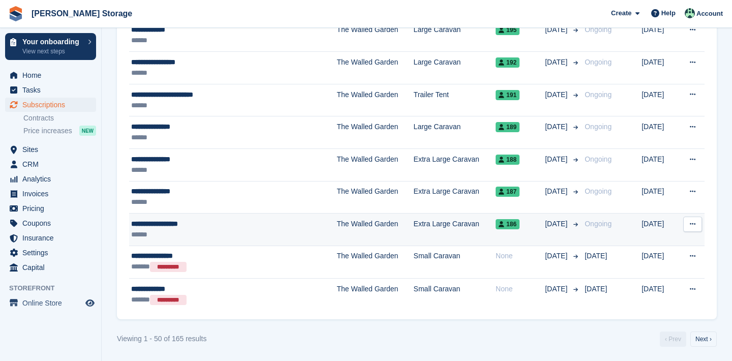
click at [695, 221] on icon at bounding box center [693, 224] width 6 height 7
click at [659, 268] on p "Cancel subscription" at bounding box center [653, 265] width 88 height 13
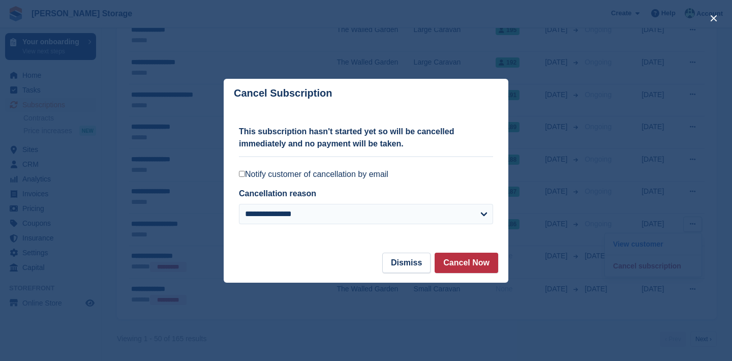
click at [380, 174] on label "Notify customer of cancellation by email" at bounding box center [366, 174] width 254 height 10
click at [456, 271] on button "Cancel Now" at bounding box center [466, 263] width 64 height 20
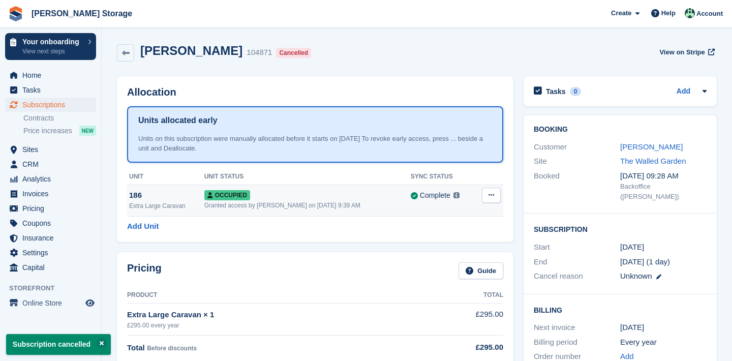
click at [492, 199] on button at bounding box center [491, 194] width 19 height 15
click at [459, 246] on p "Deallocate" at bounding box center [452, 249] width 88 height 13
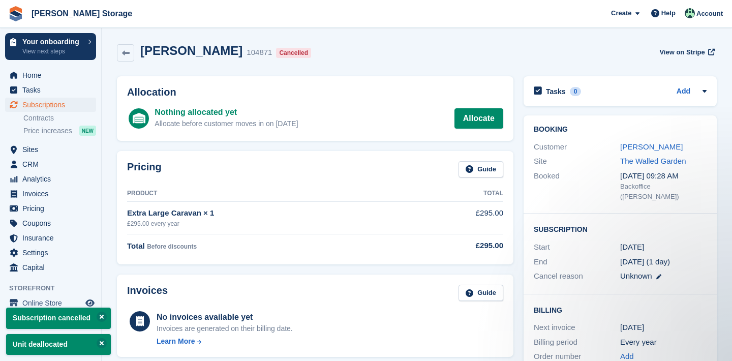
click at [18, 107] on span "menu" at bounding box center [14, 105] width 12 height 12
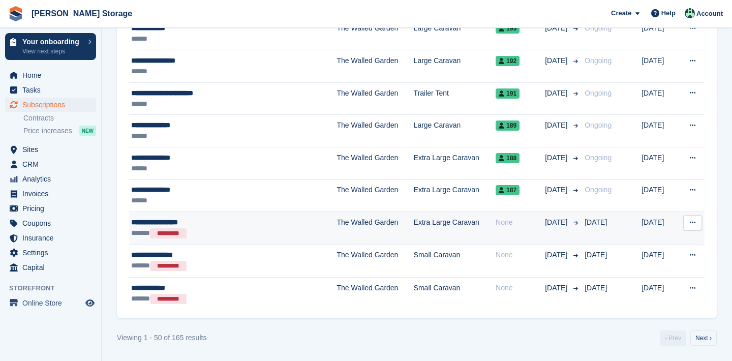
scroll to position [1601, 0]
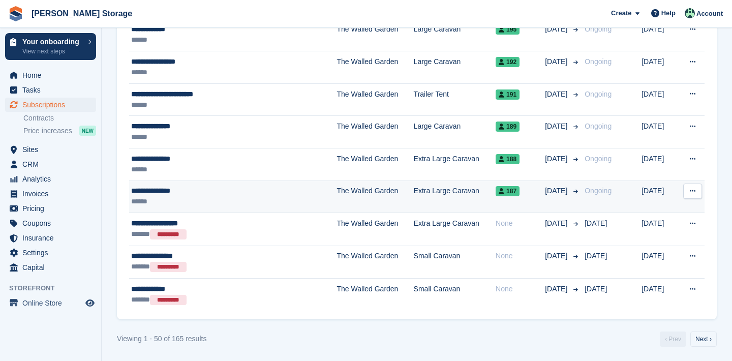
click at [692, 193] on icon at bounding box center [693, 190] width 6 height 7
click at [655, 237] on p "Cancel subscription" at bounding box center [653, 232] width 88 height 13
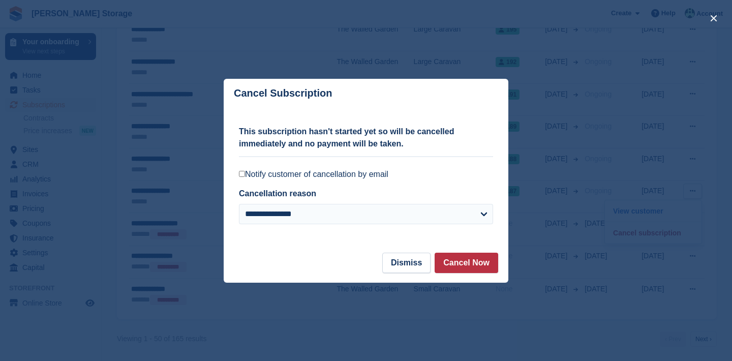
click at [349, 177] on label "Notify customer of cancellation by email" at bounding box center [366, 174] width 254 height 10
click at [455, 262] on button "Cancel Now" at bounding box center [466, 263] width 64 height 20
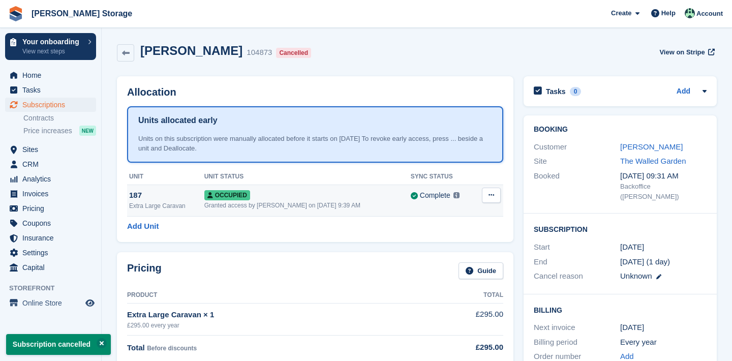
click at [495, 194] on button at bounding box center [491, 194] width 19 height 15
click at [459, 252] on p "Deallocate" at bounding box center [452, 249] width 88 height 13
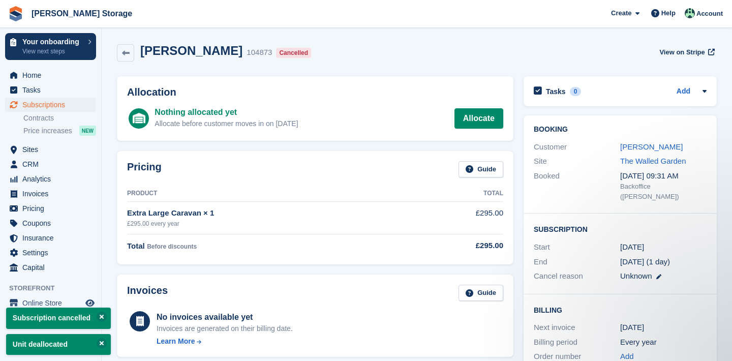
click at [90, 105] on link "Subscriptions" at bounding box center [50, 105] width 91 height 14
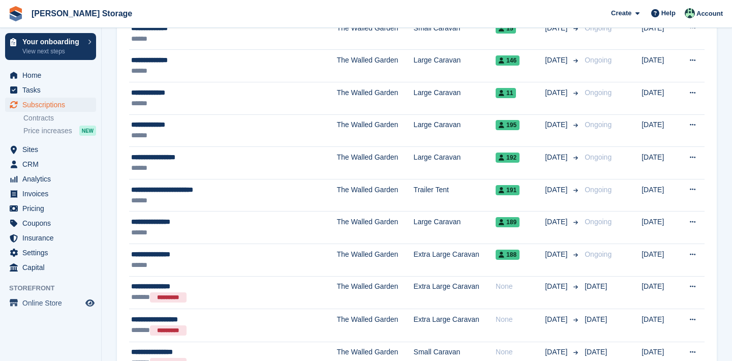
scroll to position [1602, 0]
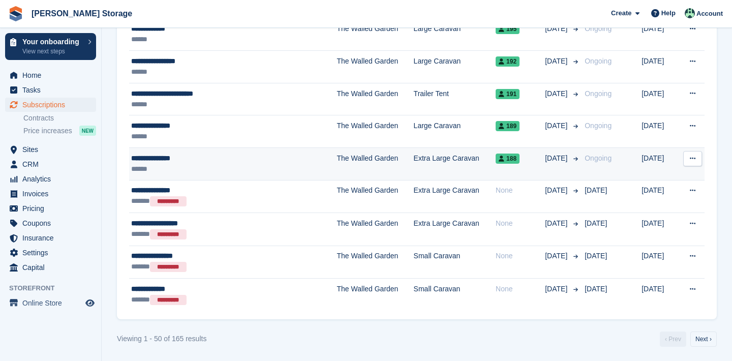
click at [696, 155] on button at bounding box center [692, 158] width 19 height 15
click at [660, 202] on p "Cancel subscription" at bounding box center [653, 200] width 88 height 13
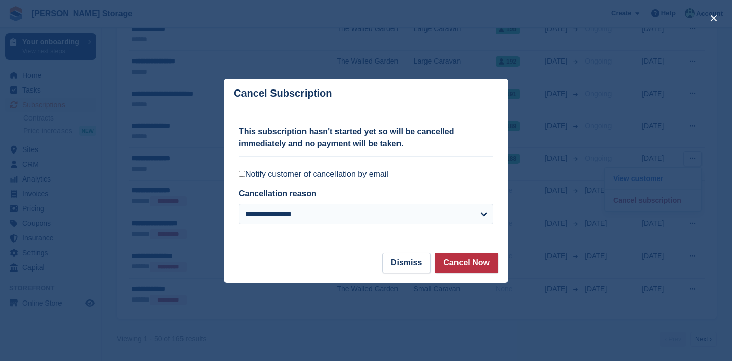
click at [370, 174] on label "Notify customer of cancellation by email" at bounding box center [366, 174] width 254 height 10
click at [449, 262] on button "Cancel Now" at bounding box center [466, 263] width 64 height 20
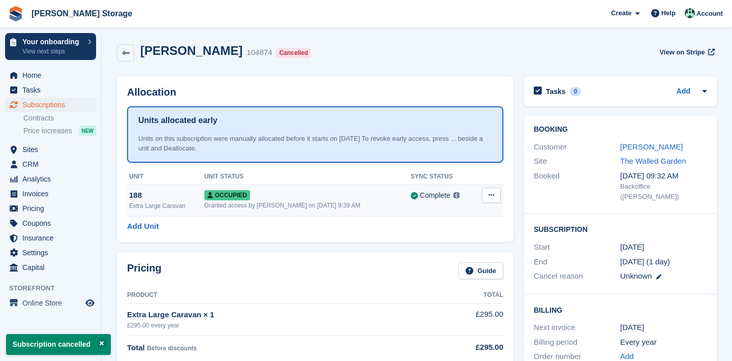
click at [490, 198] on button at bounding box center [491, 194] width 19 height 15
click at [457, 252] on p "Deallocate" at bounding box center [452, 249] width 88 height 13
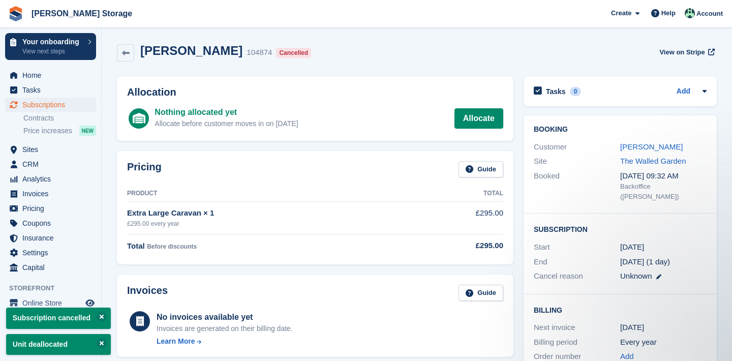
click at [21, 102] on link "Subscriptions" at bounding box center [50, 105] width 91 height 14
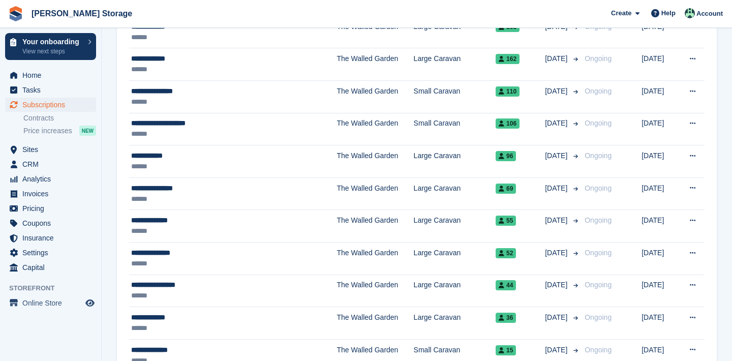
scroll to position [1602, 0]
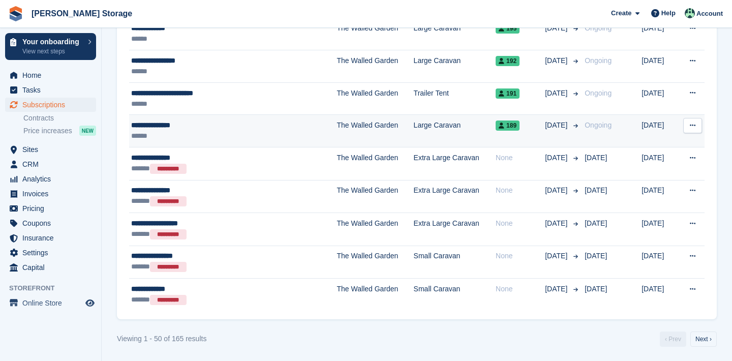
click at [688, 119] on button at bounding box center [692, 125] width 19 height 15
click at [656, 161] on p "Cancel subscription" at bounding box center [653, 167] width 88 height 13
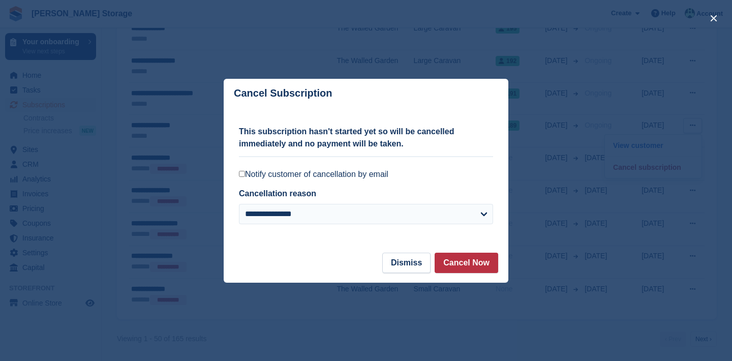
click at [391, 173] on label "Notify customer of cancellation by email" at bounding box center [366, 174] width 254 height 10
click at [451, 262] on button "Cancel Now" at bounding box center [466, 263] width 64 height 20
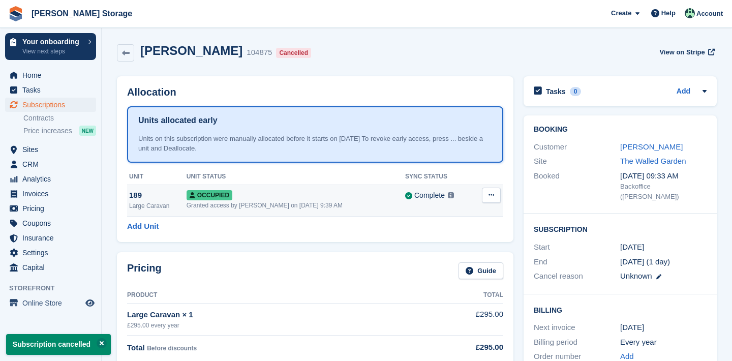
click at [494, 193] on icon at bounding box center [491, 195] width 6 height 7
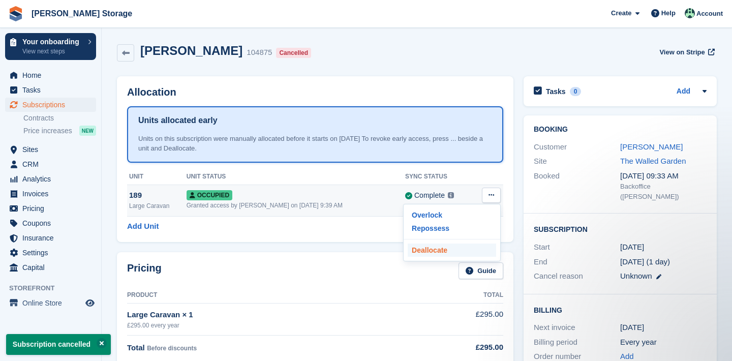
click at [479, 245] on p "Deallocate" at bounding box center [452, 249] width 88 height 13
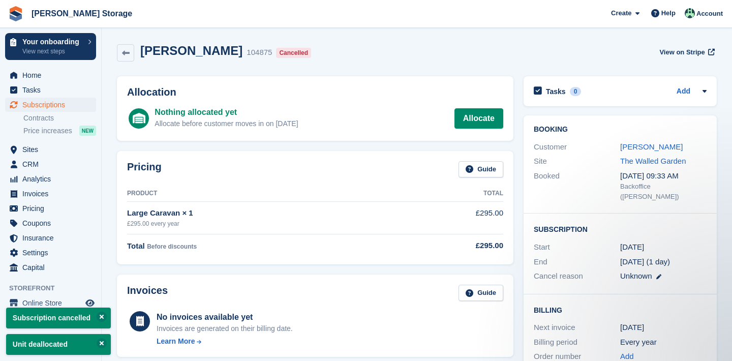
click at [33, 102] on span "Subscriptions" at bounding box center [52, 105] width 61 height 14
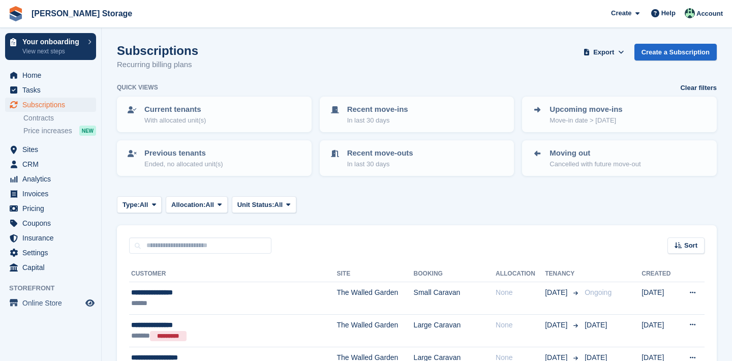
scroll to position [1469, 0]
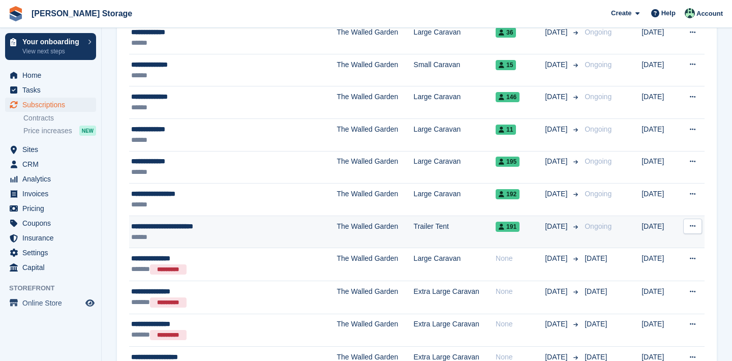
click at [688, 230] on button at bounding box center [692, 225] width 19 height 15
click at [650, 272] on p "Cancel subscription" at bounding box center [653, 267] width 88 height 13
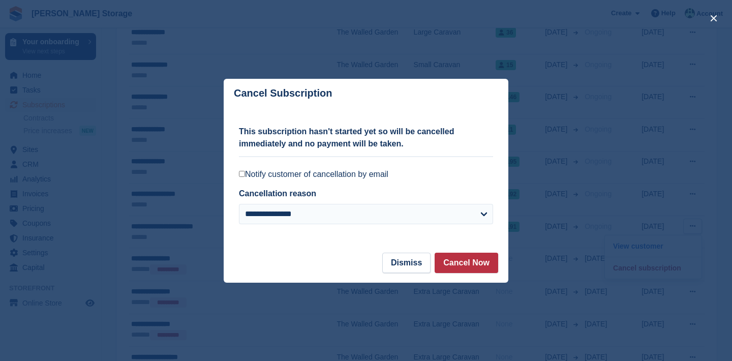
click at [379, 175] on label "Notify customer of cancellation by email" at bounding box center [366, 174] width 254 height 10
click at [457, 260] on button "Cancel Now" at bounding box center [466, 263] width 64 height 20
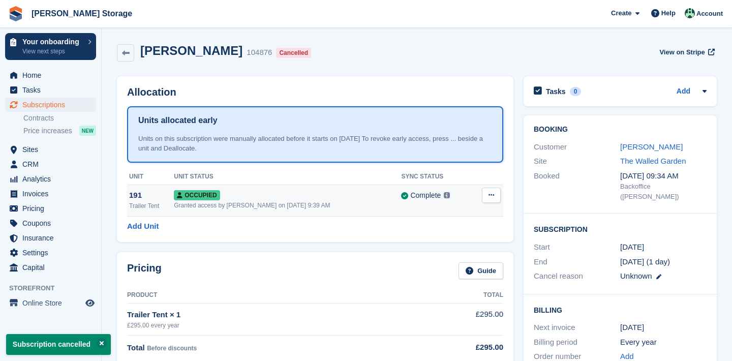
click at [488, 196] on icon at bounding box center [491, 195] width 6 height 7
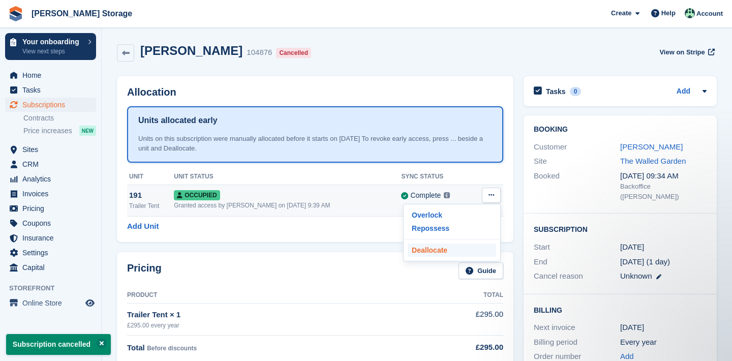
click at [464, 247] on p "Deallocate" at bounding box center [452, 249] width 88 height 13
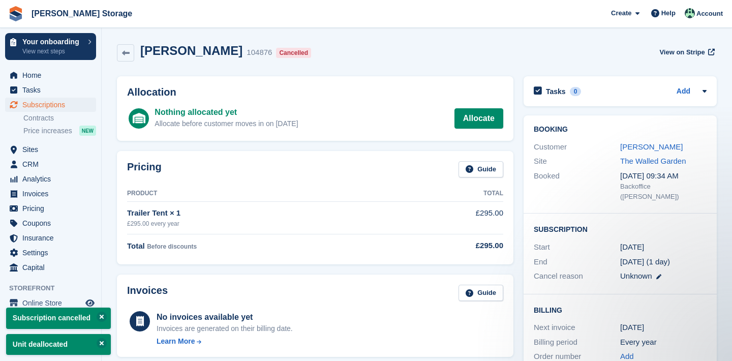
click at [29, 105] on span "Subscriptions" at bounding box center [52, 105] width 61 height 14
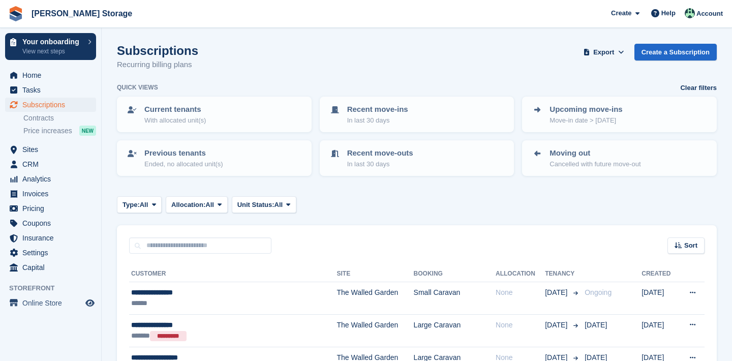
scroll to position [1479, 0]
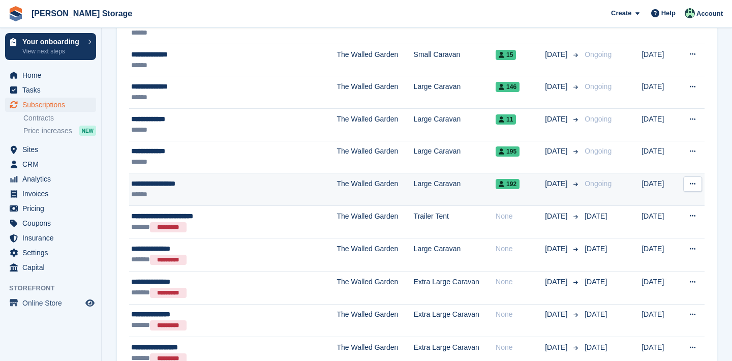
click at [686, 185] on button at bounding box center [692, 183] width 19 height 15
click at [663, 222] on p "Cancel subscription" at bounding box center [653, 225] width 88 height 13
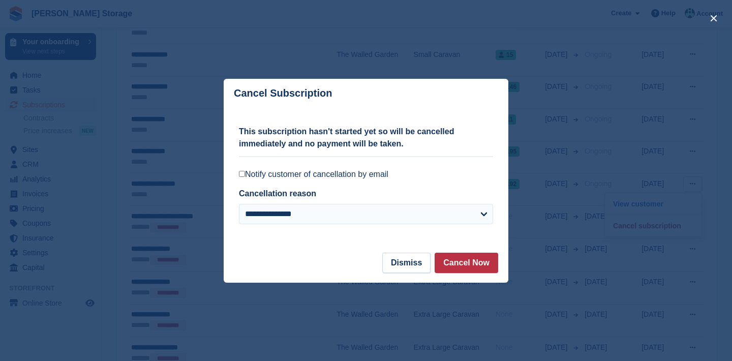
click at [385, 176] on label "Notify customer of cancellation by email" at bounding box center [366, 174] width 254 height 10
click at [452, 263] on button "Cancel Now" at bounding box center [466, 263] width 64 height 20
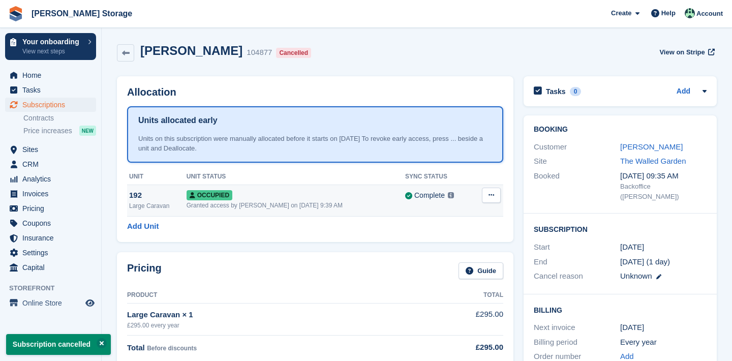
click at [493, 194] on icon at bounding box center [491, 195] width 6 height 7
click at [486, 246] on p "Deallocate" at bounding box center [452, 249] width 88 height 13
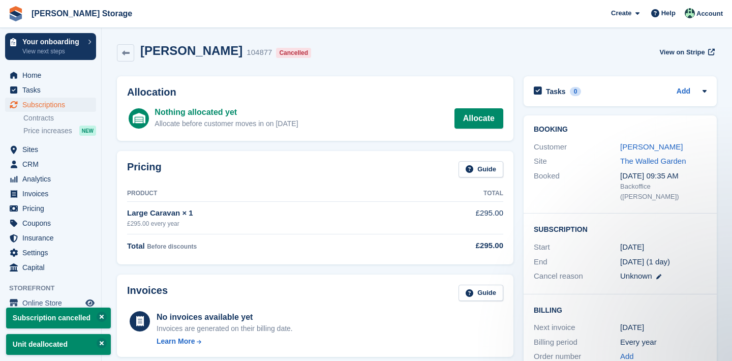
click at [41, 107] on span "Subscriptions" at bounding box center [52, 105] width 61 height 14
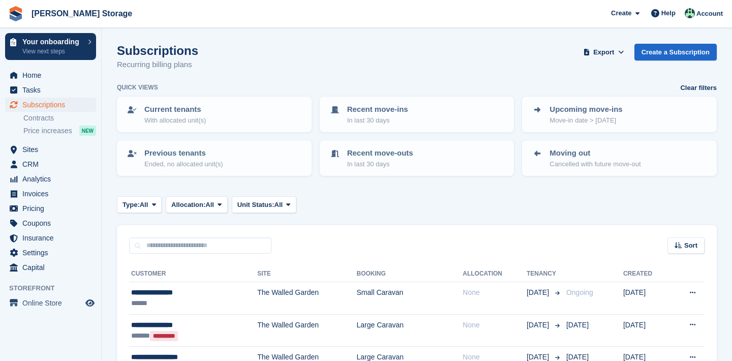
scroll to position [1486, 0]
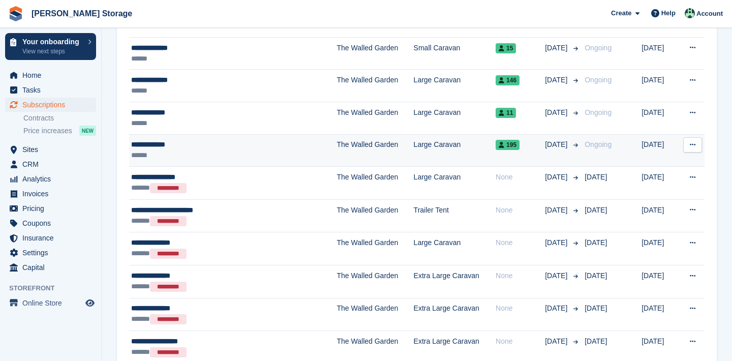
click at [693, 145] on icon at bounding box center [693, 144] width 6 height 7
click at [659, 187] on p "Cancel subscription" at bounding box center [653, 186] width 88 height 13
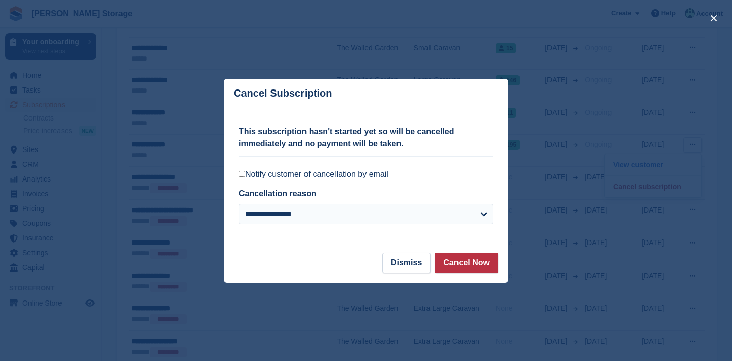
click at [379, 169] on label "Notify customer of cancellation by email" at bounding box center [366, 174] width 254 height 10
click at [463, 264] on button "Cancel Now" at bounding box center [466, 263] width 64 height 20
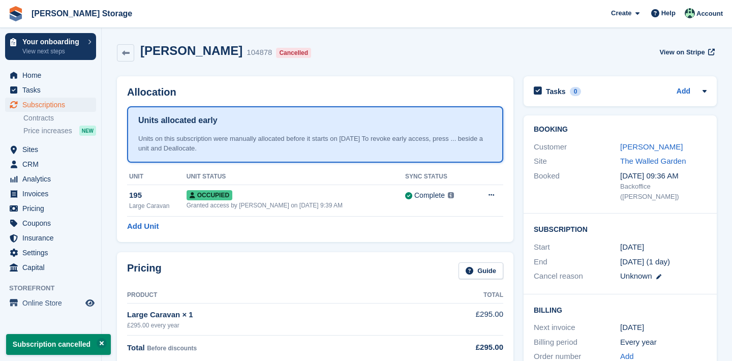
click at [493, 193] on icon at bounding box center [491, 195] width 6 height 7
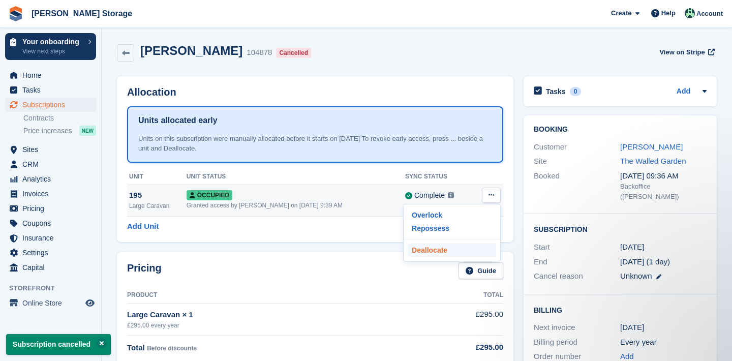
click at [486, 246] on p "Deallocate" at bounding box center [452, 249] width 88 height 13
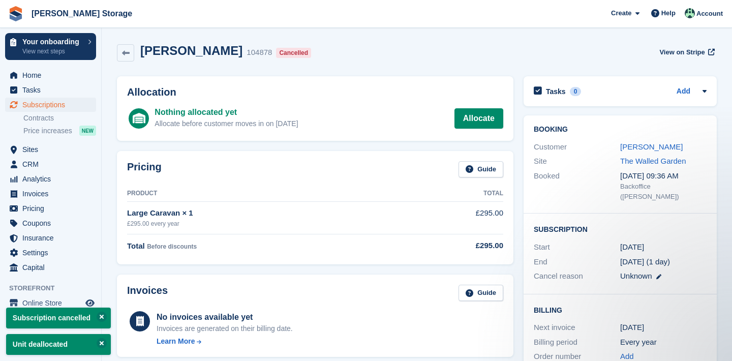
click at [35, 109] on span "Subscriptions" at bounding box center [52, 105] width 61 height 14
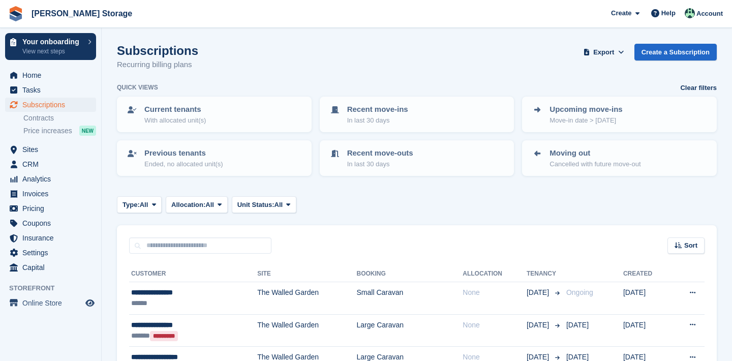
scroll to position [2, 0]
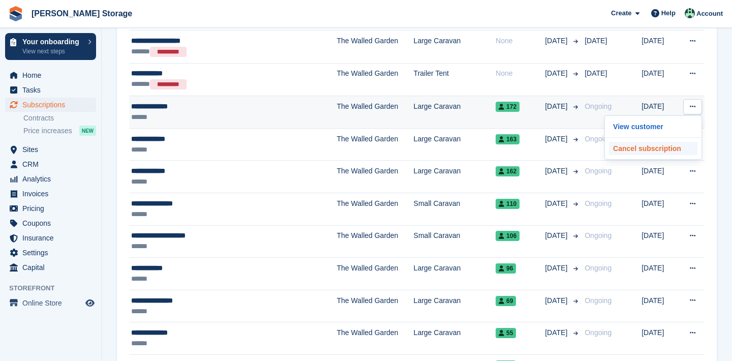
click at [681, 148] on p "Cancel subscription" at bounding box center [653, 148] width 88 height 13
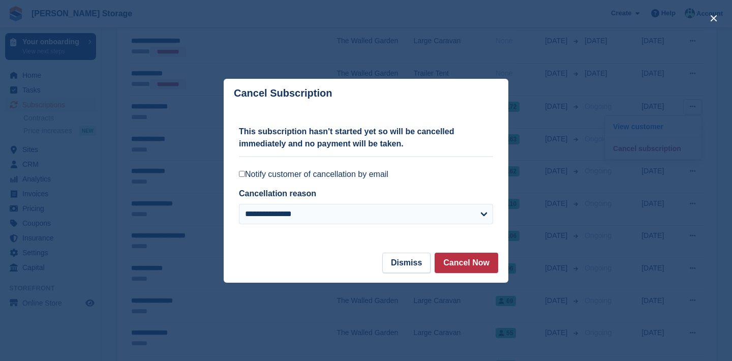
click at [387, 177] on label "Notify customer of cancellation by email" at bounding box center [366, 174] width 254 height 10
click at [465, 260] on button "Cancel Now" at bounding box center [466, 263] width 64 height 20
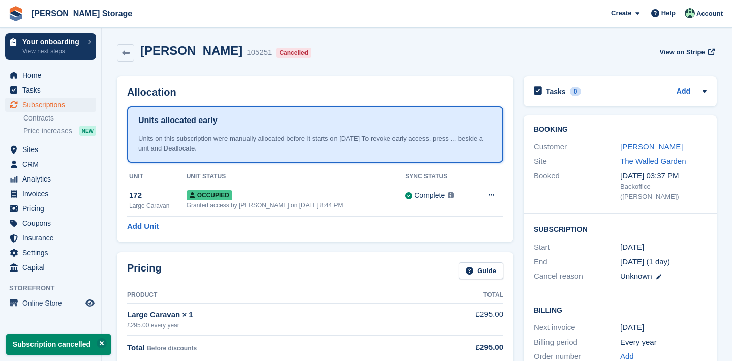
click at [489, 196] on icon at bounding box center [491, 195] width 6 height 7
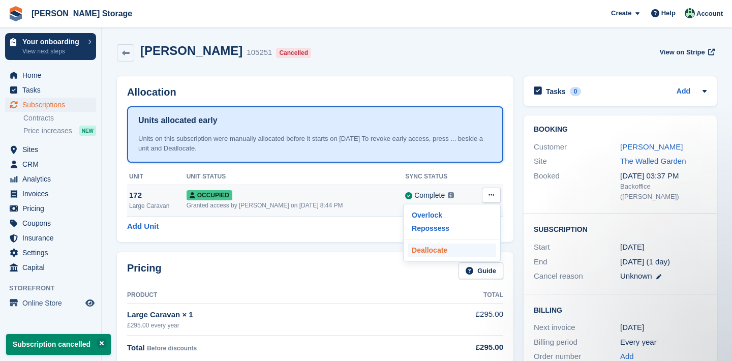
click at [466, 248] on p "Deallocate" at bounding box center [452, 249] width 88 height 13
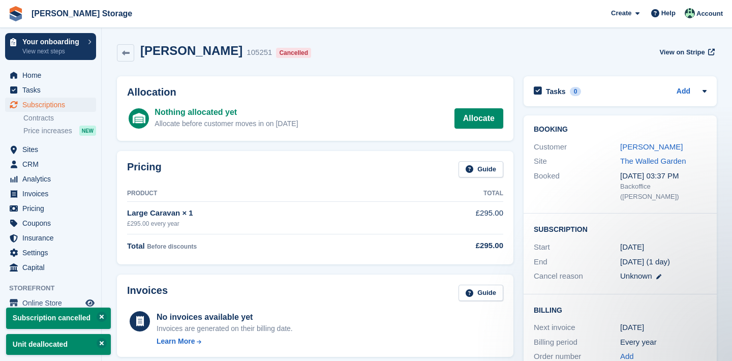
click at [70, 103] on span "Subscriptions" at bounding box center [52, 105] width 61 height 14
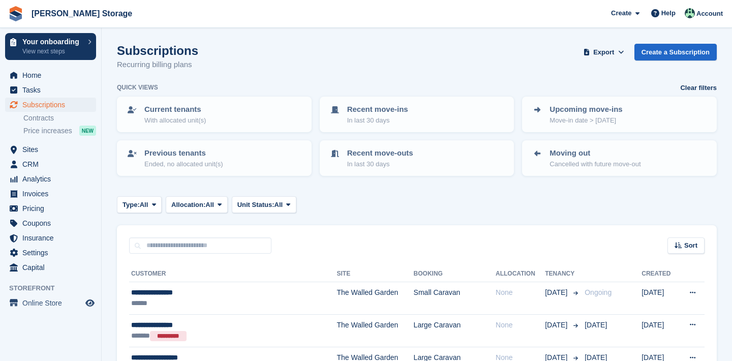
scroll to position [1327, 0]
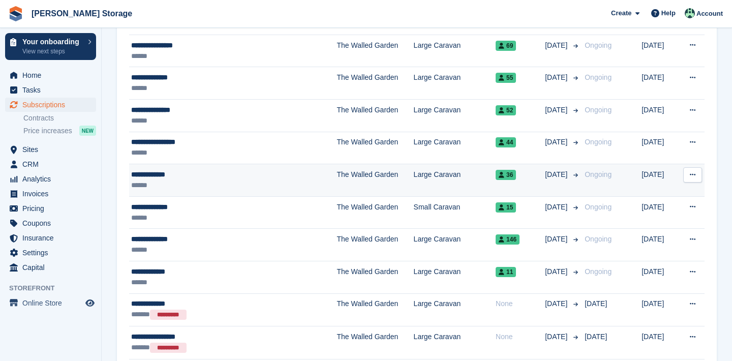
click at [683, 176] on button at bounding box center [692, 174] width 19 height 15
click at [661, 220] on p "Cancel subscription" at bounding box center [653, 216] width 88 height 13
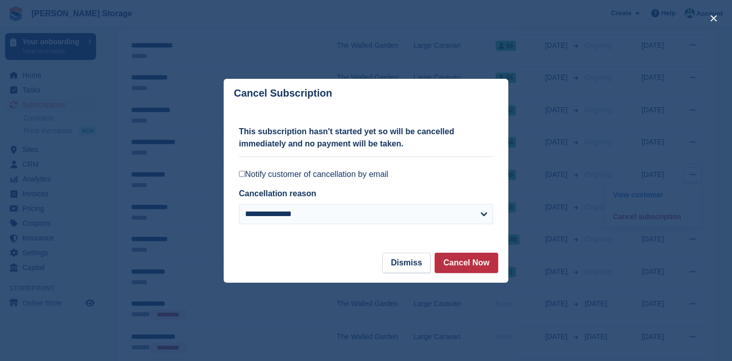
click at [388, 178] on label "Notify customer of cancellation by email" at bounding box center [366, 174] width 254 height 10
click at [474, 266] on button "Cancel Now" at bounding box center [466, 263] width 64 height 20
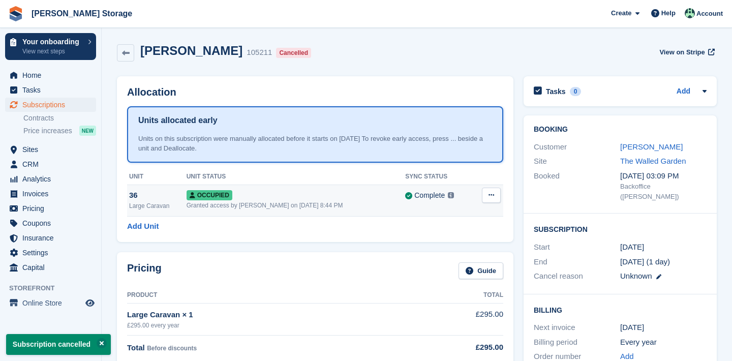
click at [493, 196] on icon at bounding box center [491, 195] width 6 height 7
click at [479, 256] on p "Deallocate" at bounding box center [452, 249] width 88 height 13
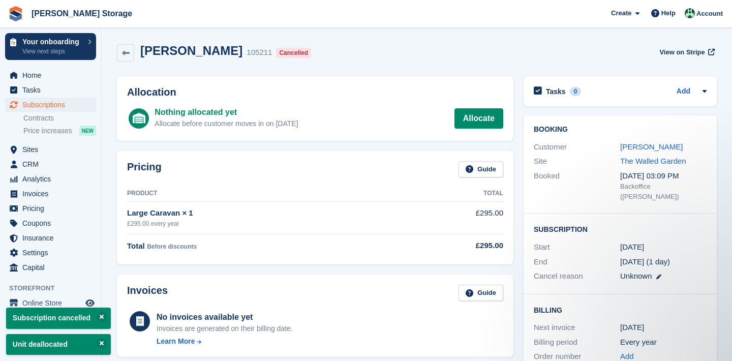
click at [27, 110] on span "Subscriptions" at bounding box center [52, 105] width 61 height 14
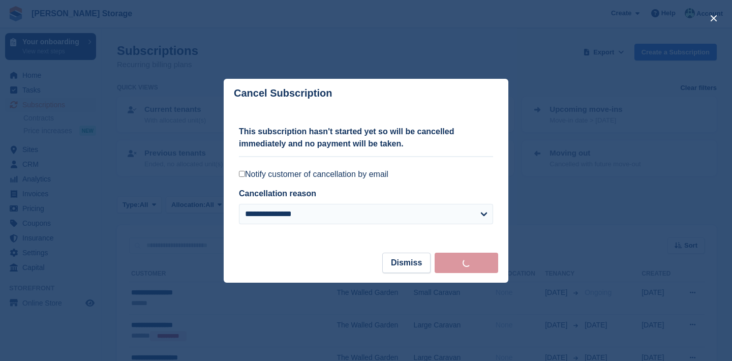
scroll to position [754, 0]
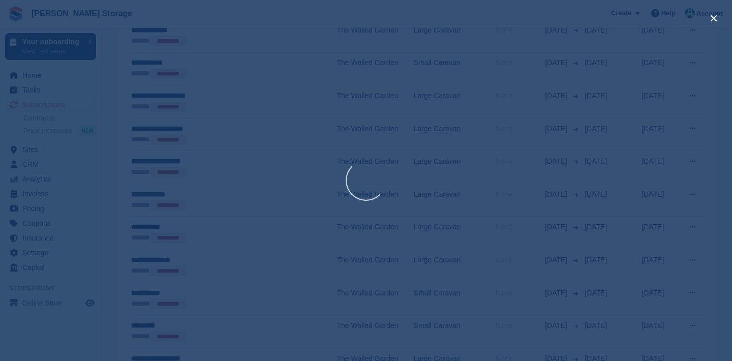
scroll to position [1010, 0]
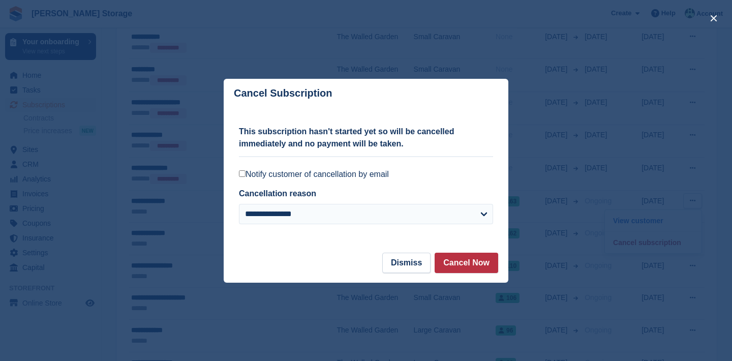
click at [384, 179] on div "**********" at bounding box center [366, 180] width 254 height 145
click at [360, 174] on label "Notify customer of cancellation by email" at bounding box center [366, 174] width 254 height 10
click at [456, 262] on button "Cancel Now" at bounding box center [466, 263] width 64 height 20
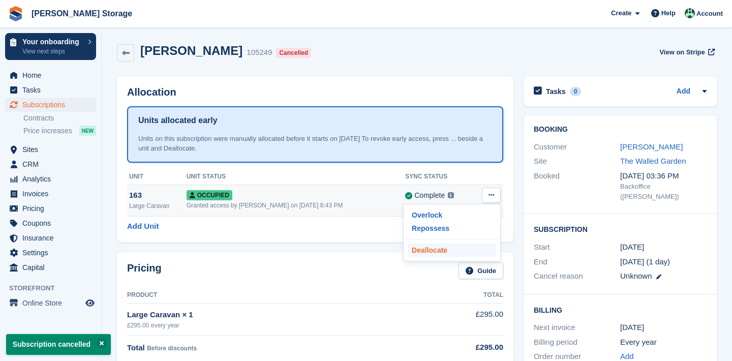
click at [477, 250] on p "Deallocate" at bounding box center [452, 249] width 88 height 13
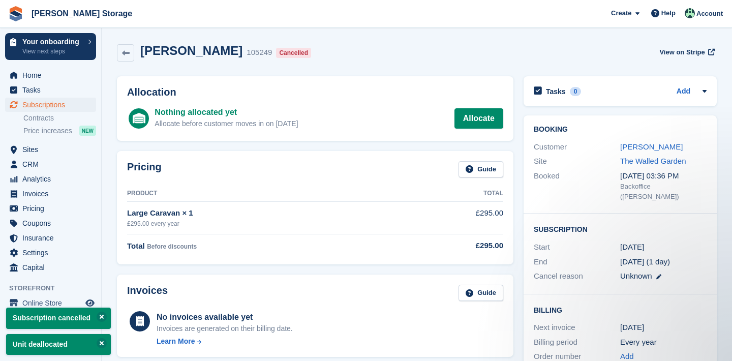
click at [68, 104] on span "Subscriptions" at bounding box center [52, 105] width 61 height 14
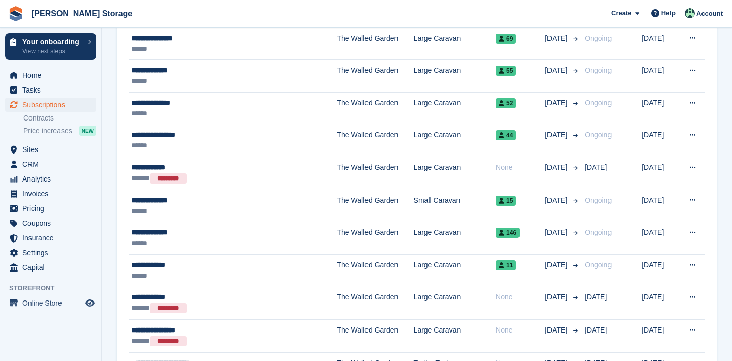
scroll to position [1338, 0]
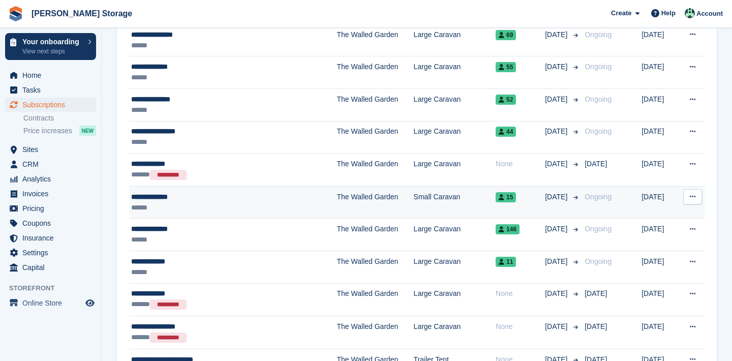
click at [691, 199] on icon at bounding box center [693, 196] width 6 height 7
click at [670, 236] on p "Cancel subscription" at bounding box center [653, 238] width 88 height 13
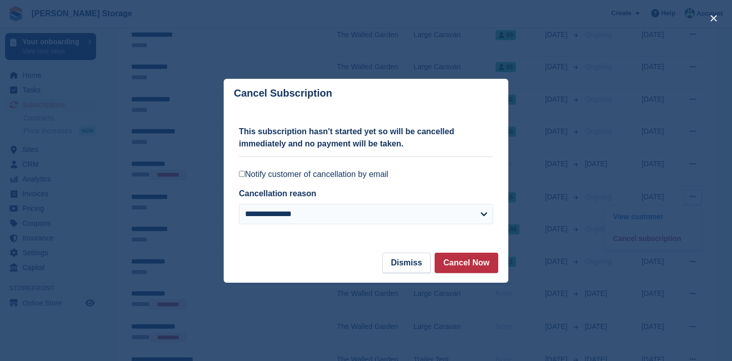
click at [388, 178] on label "Notify customer of cancellation by email" at bounding box center [366, 174] width 254 height 10
click at [478, 270] on button "Cancel Now" at bounding box center [466, 263] width 64 height 20
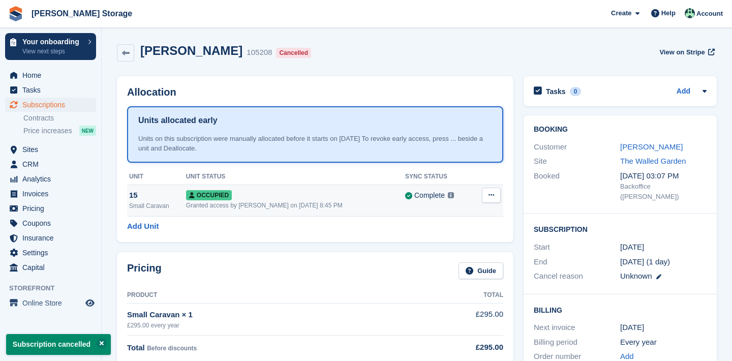
click at [489, 192] on icon at bounding box center [491, 195] width 6 height 7
click at [493, 197] on icon at bounding box center [491, 195] width 6 height 7
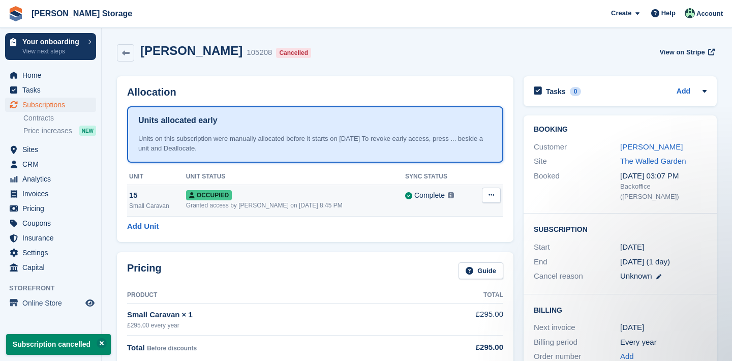
click at [493, 197] on icon at bounding box center [491, 195] width 6 height 7
click at [438, 251] on p "Deallocate" at bounding box center [452, 249] width 88 height 13
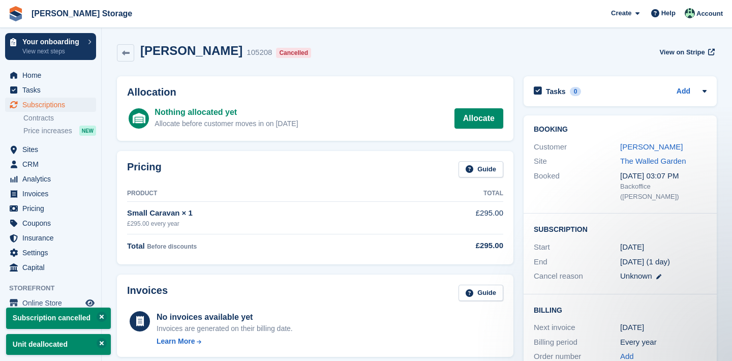
click at [90, 108] on link "Subscriptions" at bounding box center [50, 105] width 91 height 14
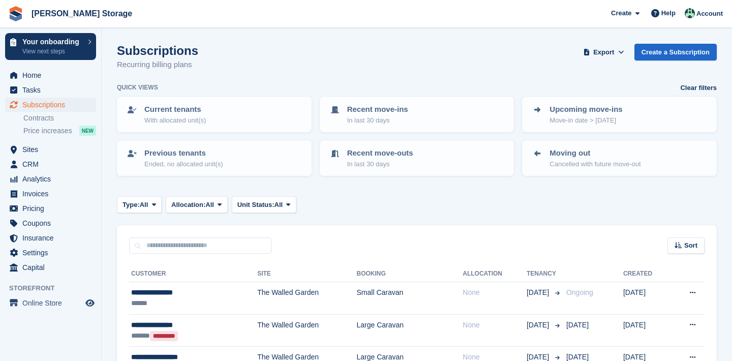
scroll to position [1382, 0]
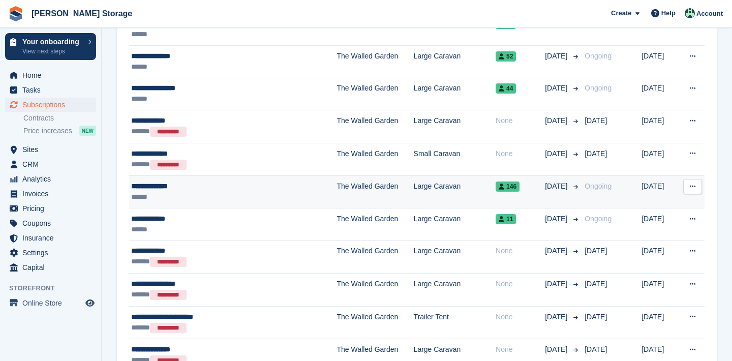
click at [690, 187] on icon at bounding box center [693, 186] width 6 height 7
click at [663, 228] on p "Cancel subscription" at bounding box center [653, 228] width 88 height 13
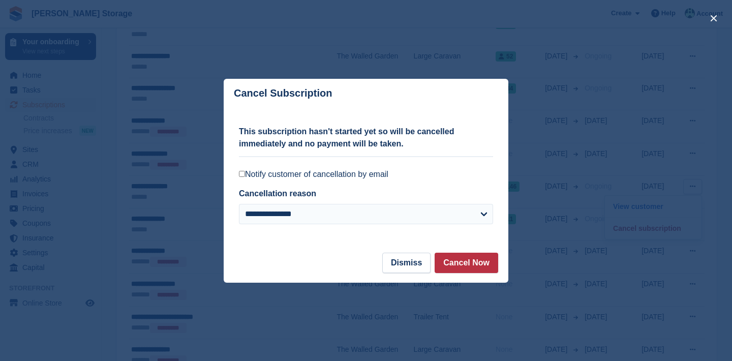
click at [370, 171] on label "Notify customer of cancellation by email" at bounding box center [366, 174] width 254 height 10
click at [442, 264] on button "Cancel Now" at bounding box center [466, 263] width 64 height 20
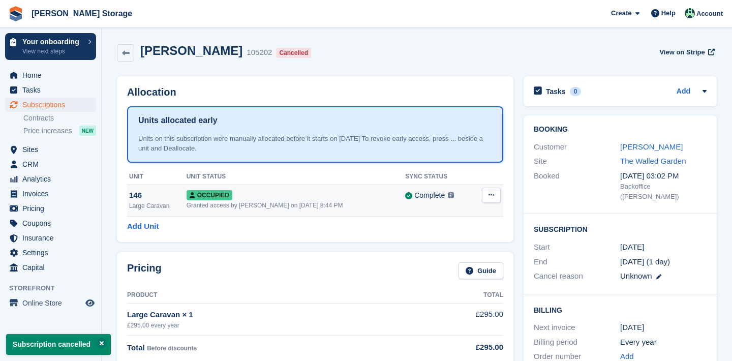
click at [493, 195] on icon at bounding box center [491, 195] width 6 height 7
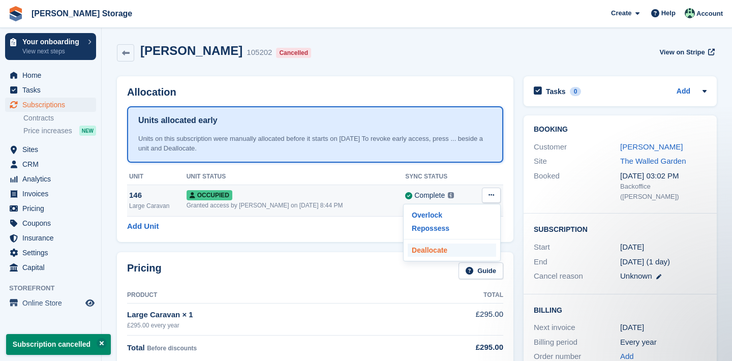
click at [475, 248] on p "Deallocate" at bounding box center [452, 249] width 88 height 13
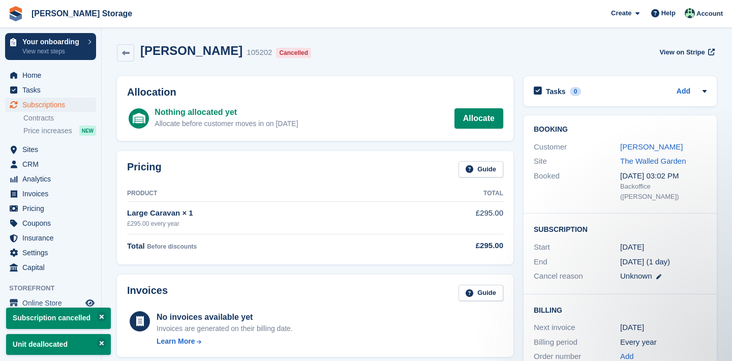
click at [59, 109] on span "Subscriptions" at bounding box center [52, 105] width 61 height 14
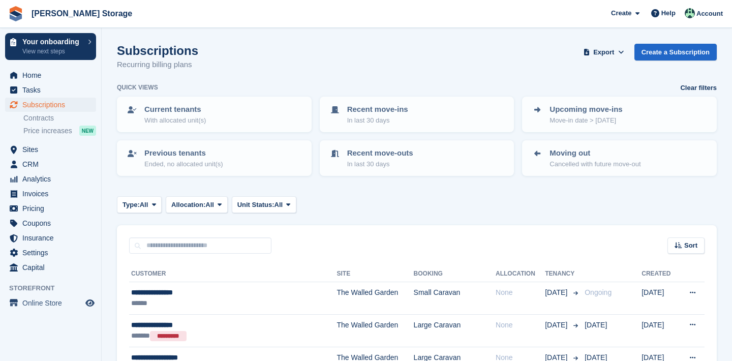
scroll to position [737, 0]
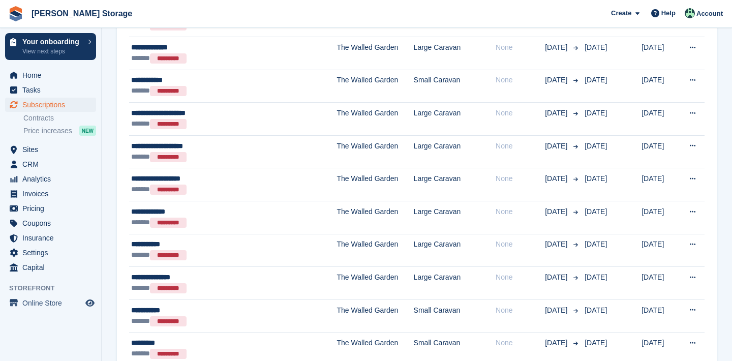
click at [304, 211] on tbody "**********" at bounding box center [416, 363] width 575 height 1636
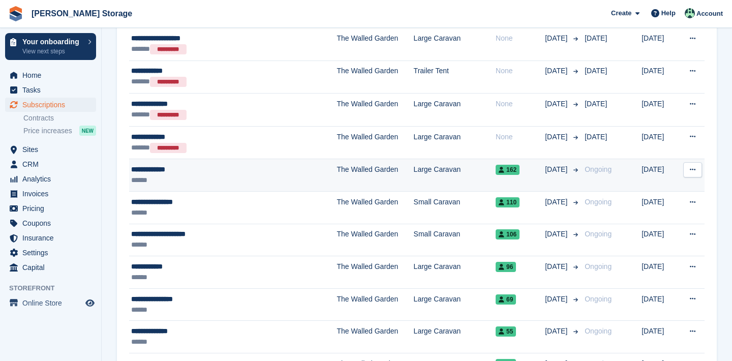
click at [693, 166] on icon at bounding box center [693, 169] width 6 height 7
click at [666, 211] on p "Cancel subscription" at bounding box center [653, 211] width 88 height 13
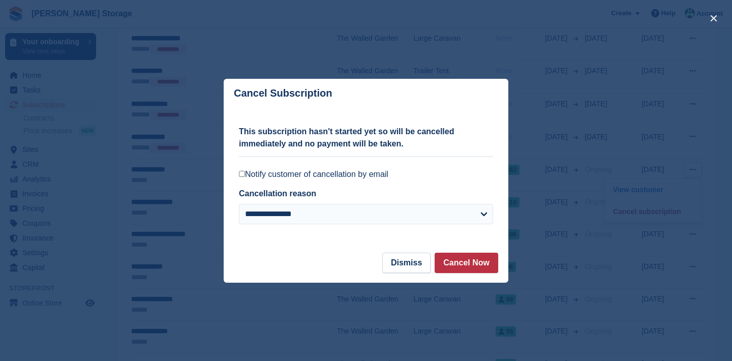
click at [349, 177] on label "Notify customer of cancellation by email" at bounding box center [366, 174] width 254 height 10
click at [450, 258] on button "Cancel Now" at bounding box center [466, 263] width 64 height 20
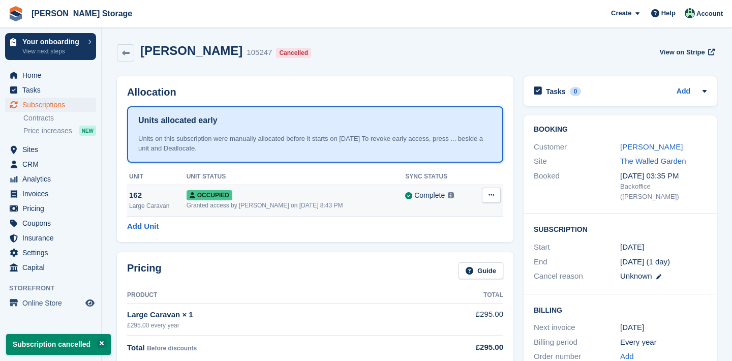
click at [487, 196] on button at bounding box center [491, 194] width 19 height 15
click at [455, 245] on p "Deallocate" at bounding box center [452, 249] width 88 height 13
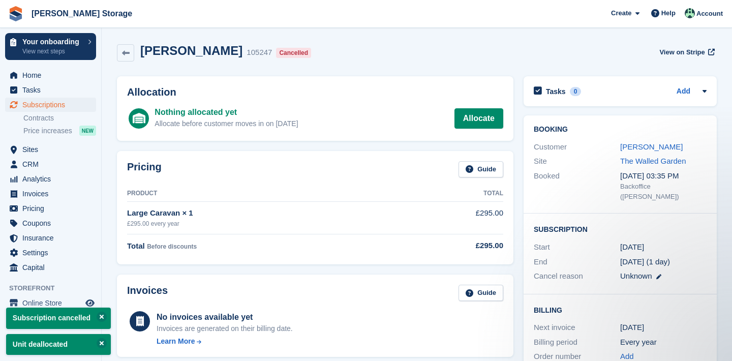
click at [88, 98] on link "Subscriptions" at bounding box center [50, 105] width 91 height 14
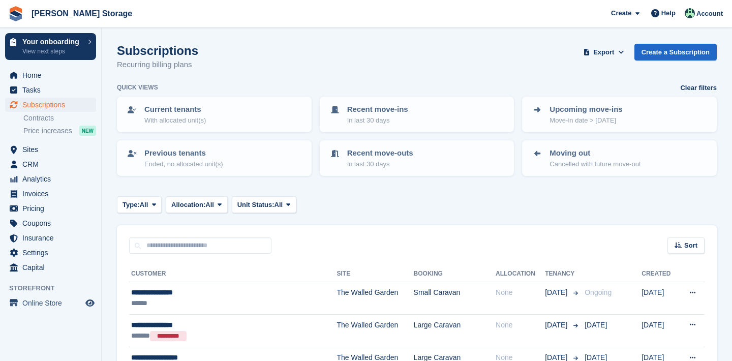
scroll to position [1031, 0]
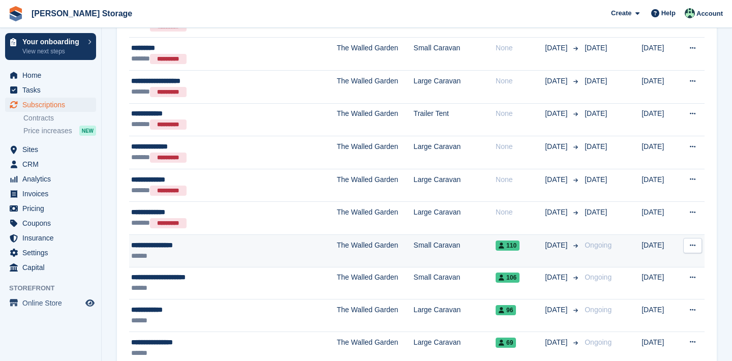
click at [695, 246] on icon at bounding box center [693, 245] width 6 height 7
click at [658, 283] on p "Cancel subscription" at bounding box center [653, 286] width 88 height 13
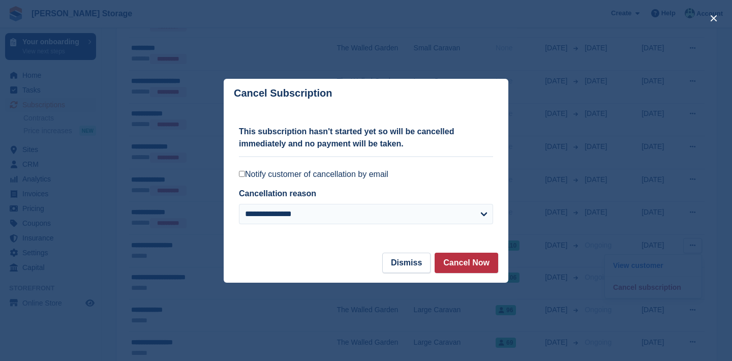
click at [381, 176] on label "Notify customer of cancellation by email" at bounding box center [366, 174] width 254 height 10
click at [452, 259] on button "Cancel Now" at bounding box center [466, 263] width 64 height 20
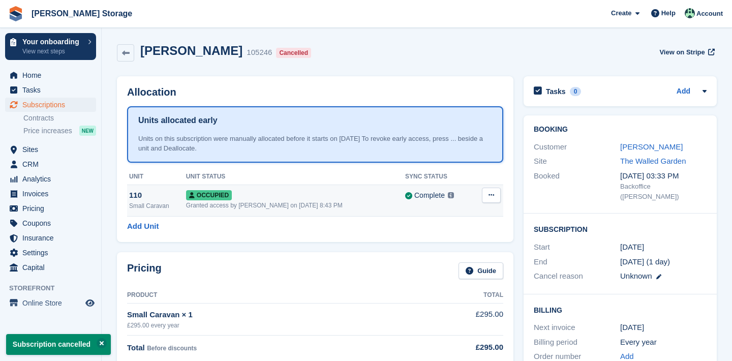
click at [491, 196] on icon at bounding box center [491, 195] width 6 height 7
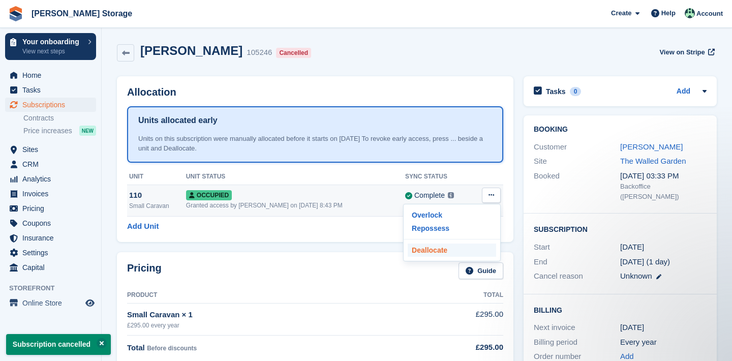
click at [454, 252] on p "Deallocate" at bounding box center [452, 249] width 88 height 13
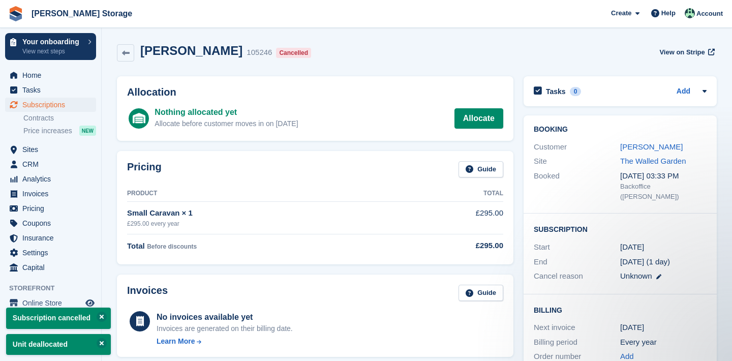
click at [41, 105] on span "Subscriptions" at bounding box center [52, 105] width 61 height 14
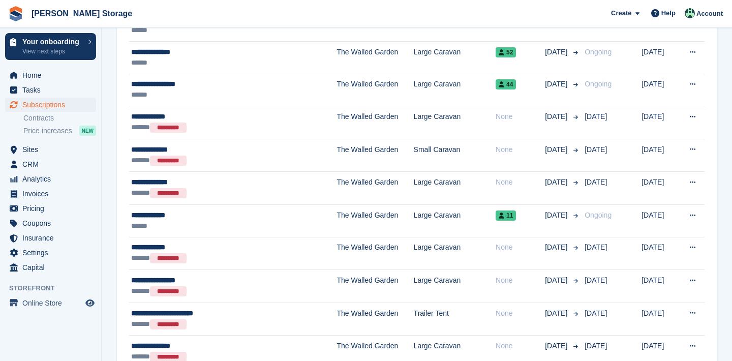
scroll to position [1369, 0]
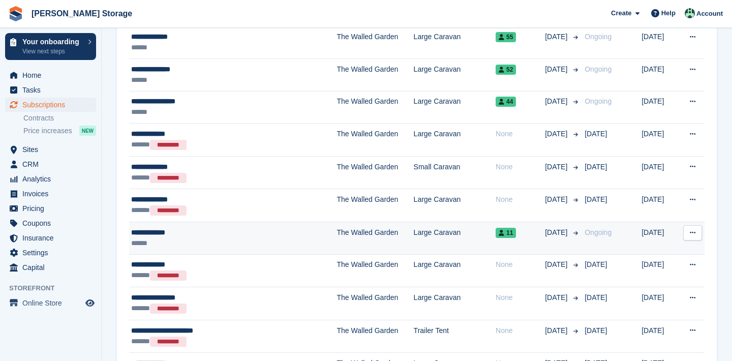
click at [696, 234] on button at bounding box center [692, 232] width 19 height 15
click at [650, 268] on p "Cancel subscription" at bounding box center [653, 274] width 88 height 13
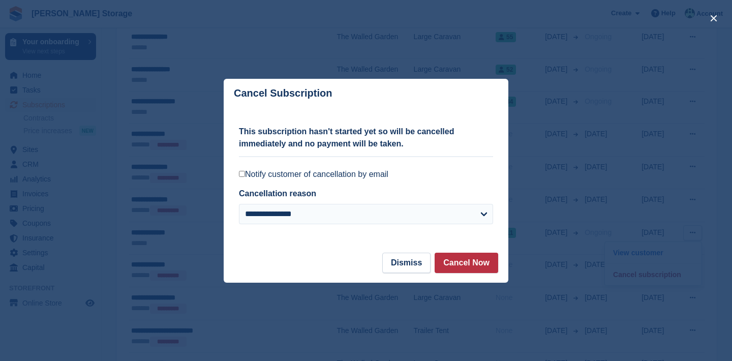
click at [377, 163] on div "**********" at bounding box center [366, 180] width 254 height 145
click at [377, 174] on label "Notify customer of cancellation by email" at bounding box center [366, 174] width 254 height 10
click at [468, 269] on button "Cancel Now" at bounding box center [466, 263] width 64 height 20
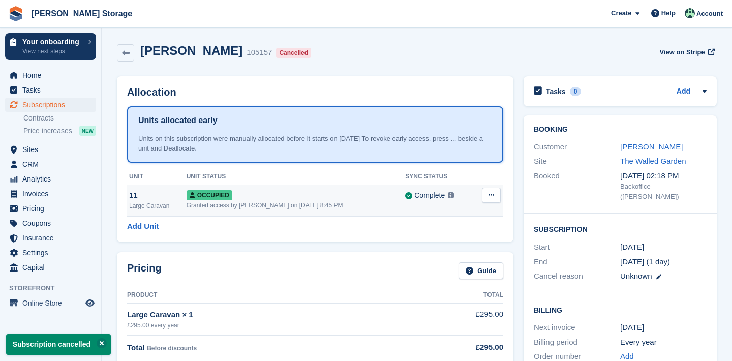
click at [494, 196] on icon at bounding box center [491, 195] width 6 height 7
click at [494, 195] on icon at bounding box center [491, 195] width 6 height 7
click at [488, 194] on icon at bounding box center [491, 195] width 6 height 7
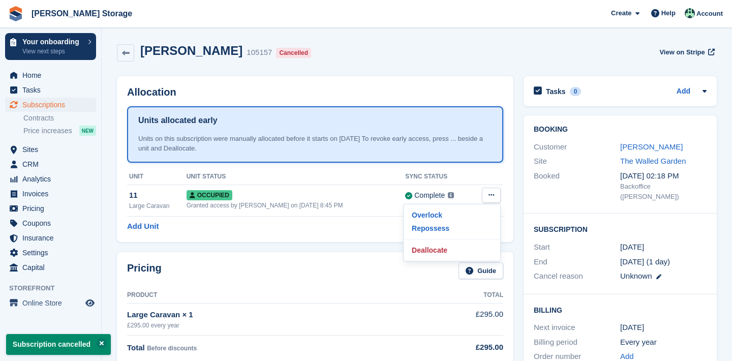
click at [449, 252] on div "Pricing Guide Product Total Large Caravan × 1 £295.00 every year £295.00 Total …" at bounding box center [315, 308] width 396 height 113
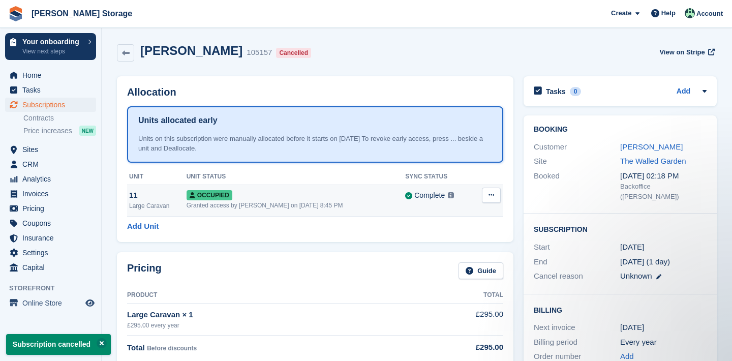
click at [491, 194] on icon at bounding box center [491, 195] width 6 height 7
click at [440, 254] on p "Deallocate" at bounding box center [452, 249] width 88 height 13
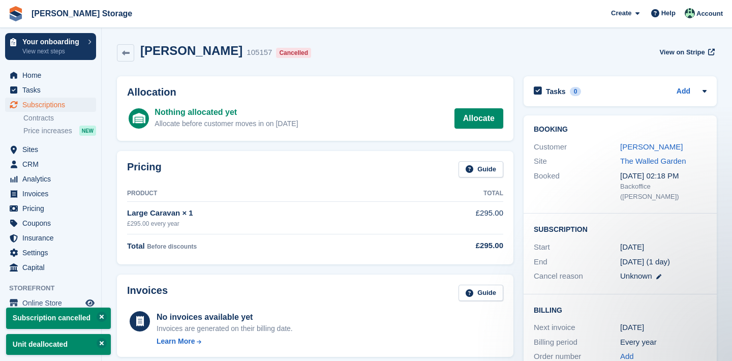
click at [22, 108] on link "Subscriptions" at bounding box center [50, 105] width 91 height 14
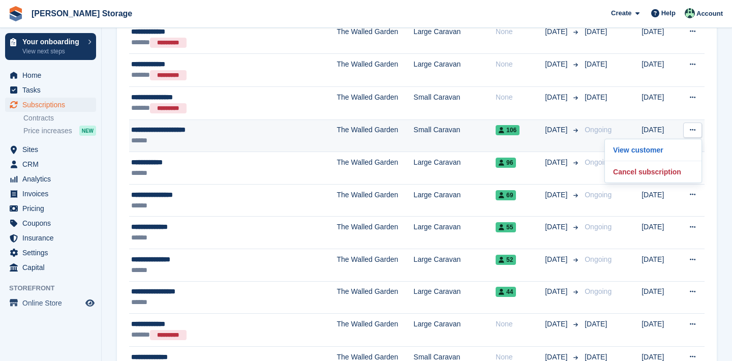
click at [691, 127] on icon at bounding box center [693, 130] width 6 height 7
click at [691, 130] on icon at bounding box center [693, 130] width 6 height 7
click at [668, 166] on p "Cancel subscription" at bounding box center [653, 171] width 88 height 13
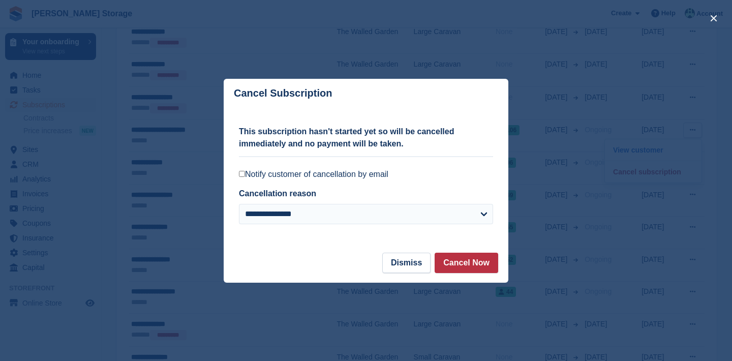
click at [380, 176] on label "Notify customer of cancellation by email" at bounding box center [366, 174] width 254 height 10
click at [466, 257] on button "Cancel Now" at bounding box center [466, 263] width 64 height 20
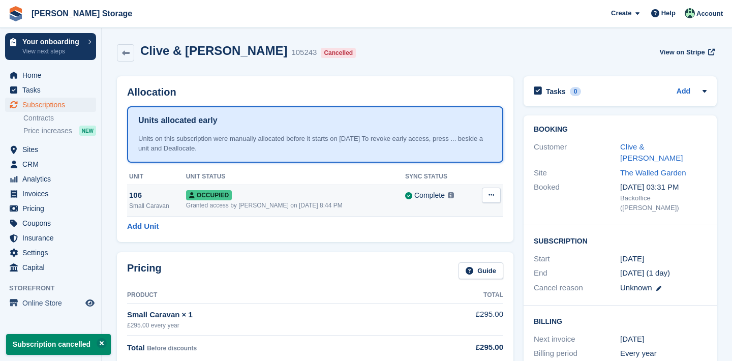
click at [487, 193] on button at bounding box center [491, 194] width 19 height 15
click at [446, 251] on p "Deallocate" at bounding box center [452, 249] width 88 height 13
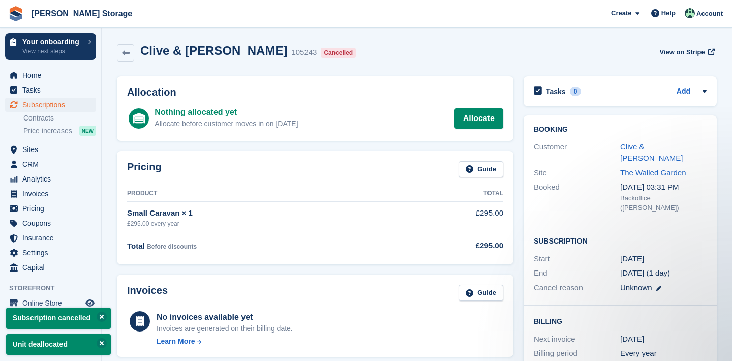
click at [38, 104] on span "Subscriptions" at bounding box center [52, 105] width 61 height 14
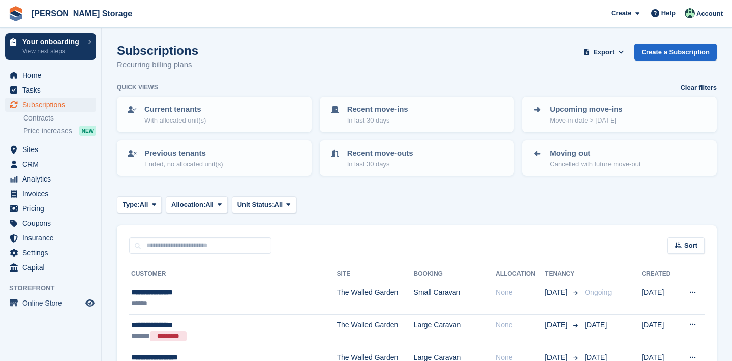
scroll to position [1281, 0]
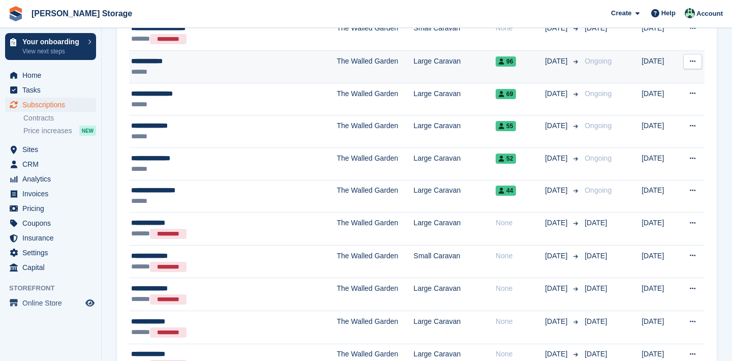
click at [690, 60] on icon at bounding box center [693, 61] width 6 height 7
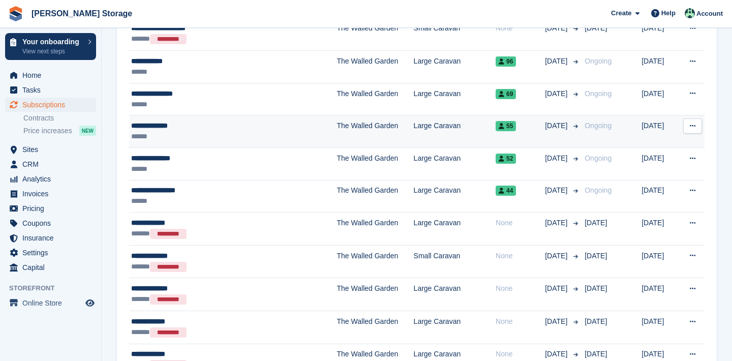
click at [641, 104] on td "[DATE]" at bounding box center [659, 99] width 36 height 33
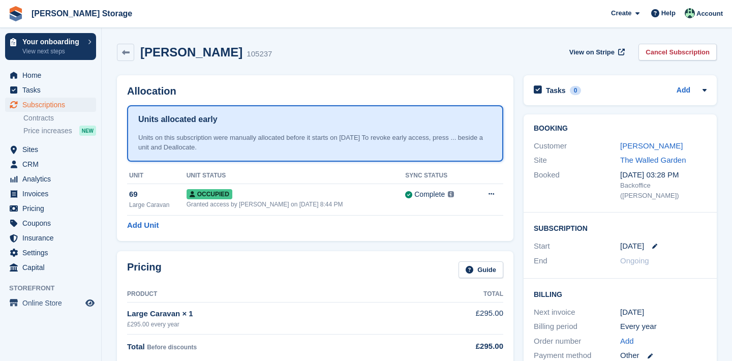
click at [658, 55] on link "Cancel Subscription" at bounding box center [677, 52] width 78 height 17
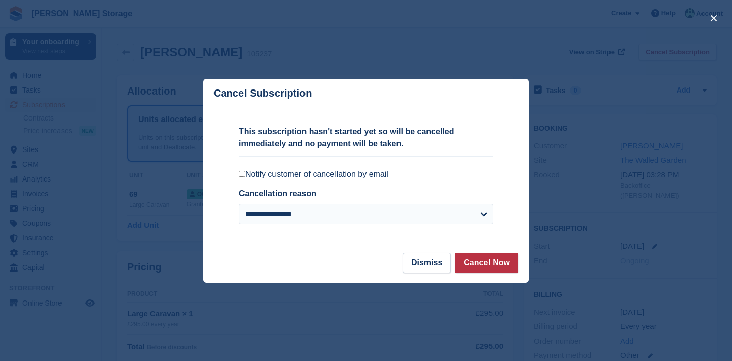
click at [385, 171] on label "Notify customer of cancellation by email" at bounding box center [366, 174] width 254 height 10
click at [351, 179] on label "Notify customer of cancellation by email" at bounding box center [366, 174] width 254 height 10
click at [309, 177] on label "Notify customer of cancellation by email" at bounding box center [366, 174] width 254 height 10
click at [437, 174] on label "Notify customer of cancellation by email" at bounding box center [366, 174] width 254 height 10
click at [351, 249] on div "**********" at bounding box center [366, 180] width 254 height 145
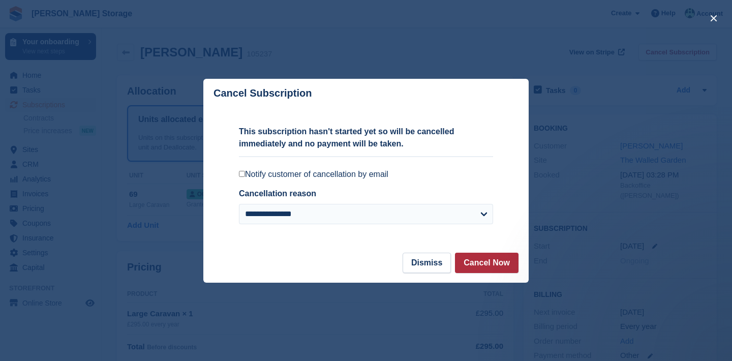
click at [488, 261] on button "Cancel Now" at bounding box center [487, 263] width 64 height 20
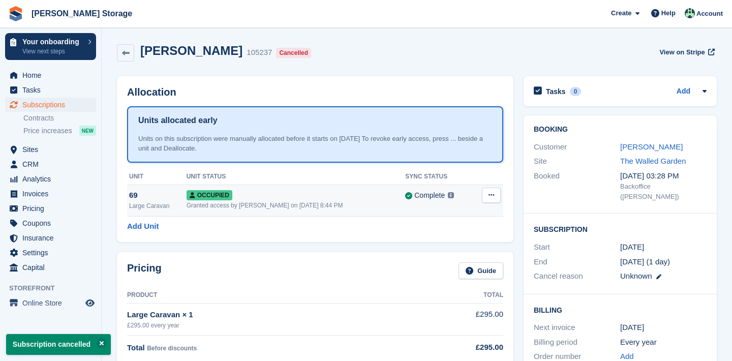
click at [494, 198] on icon at bounding box center [491, 195] width 6 height 7
click at [463, 248] on p "Deallocate" at bounding box center [452, 249] width 88 height 13
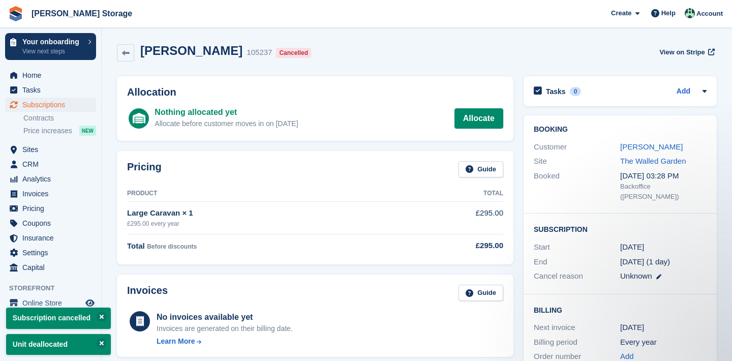
click at [30, 105] on span "Subscriptions" at bounding box center [52, 105] width 61 height 14
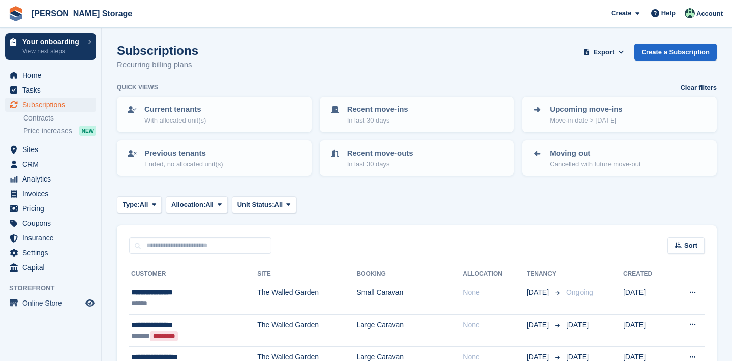
scroll to position [1042, 0]
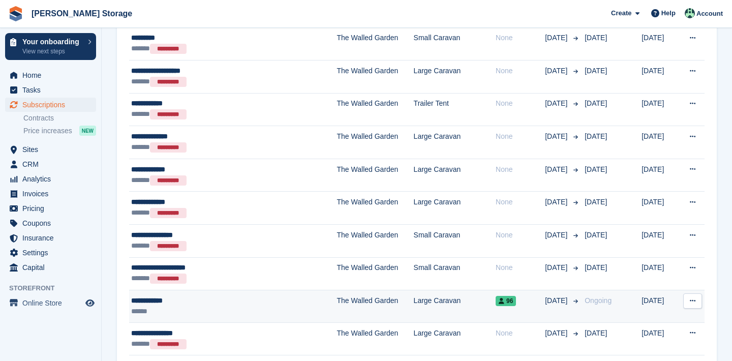
click at [690, 297] on icon at bounding box center [693, 300] width 6 height 7
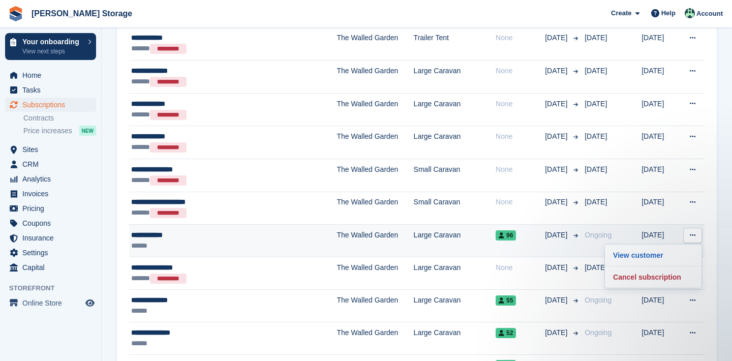
scroll to position [0, 0]
click at [644, 285] on div "View customer Cancel subscription" at bounding box center [653, 266] width 98 height 44
click at [643, 277] on p "Cancel subscription" at bounding box center [653, 276] width 88 height 13
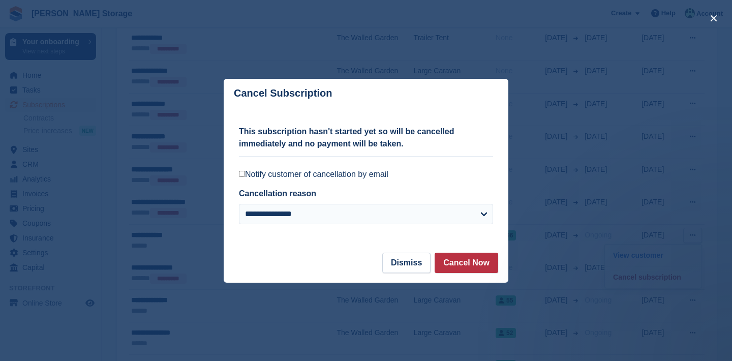
click at [376, 171] on label "Notify customer of cancellation by email" at bounding box center [366, 174] width 254 height 10
click at [447, 252] on div "**********" at bounding box center [366, 180] width 254 height 145
click at [451, 261] on button "Cancel Now" at bounding box center [466, 263] width 64 height 20
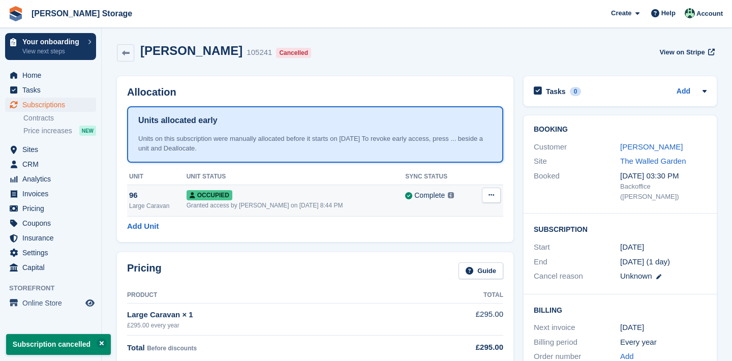
click at [488, 193] on icon at bounding box center [491, 195] width 6 height 7
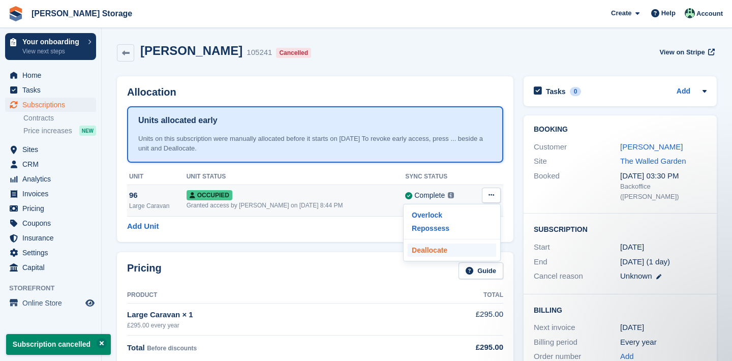
click at [451, 249] on p "Deallocate" at bounding box center [452, 249] width 88 height 13
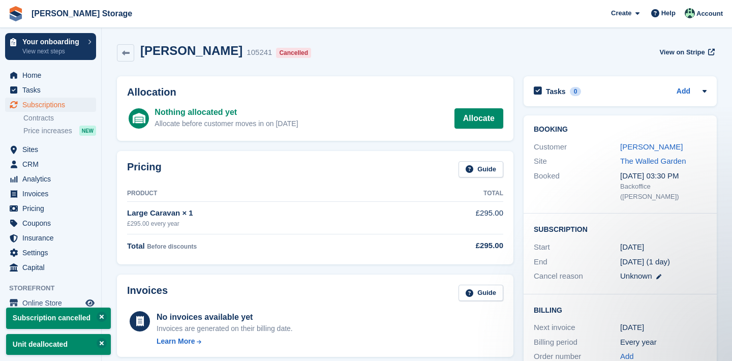
click at [79, 102] on span "Subscriptions" at bounding box center [52, 105] width 61 height 14
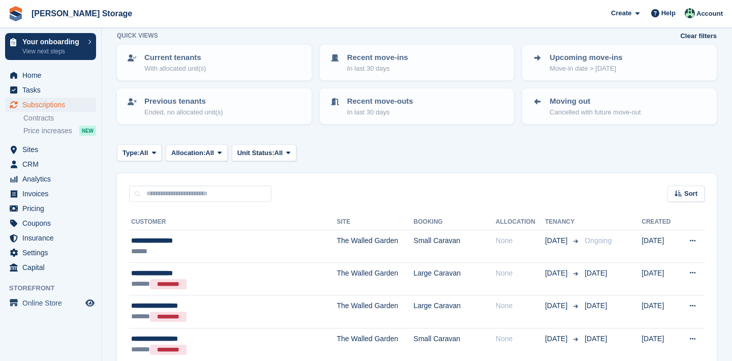
scroll to position [1610, 0]
